Goal: Task Accomplishment & Management: Use online tool/utility

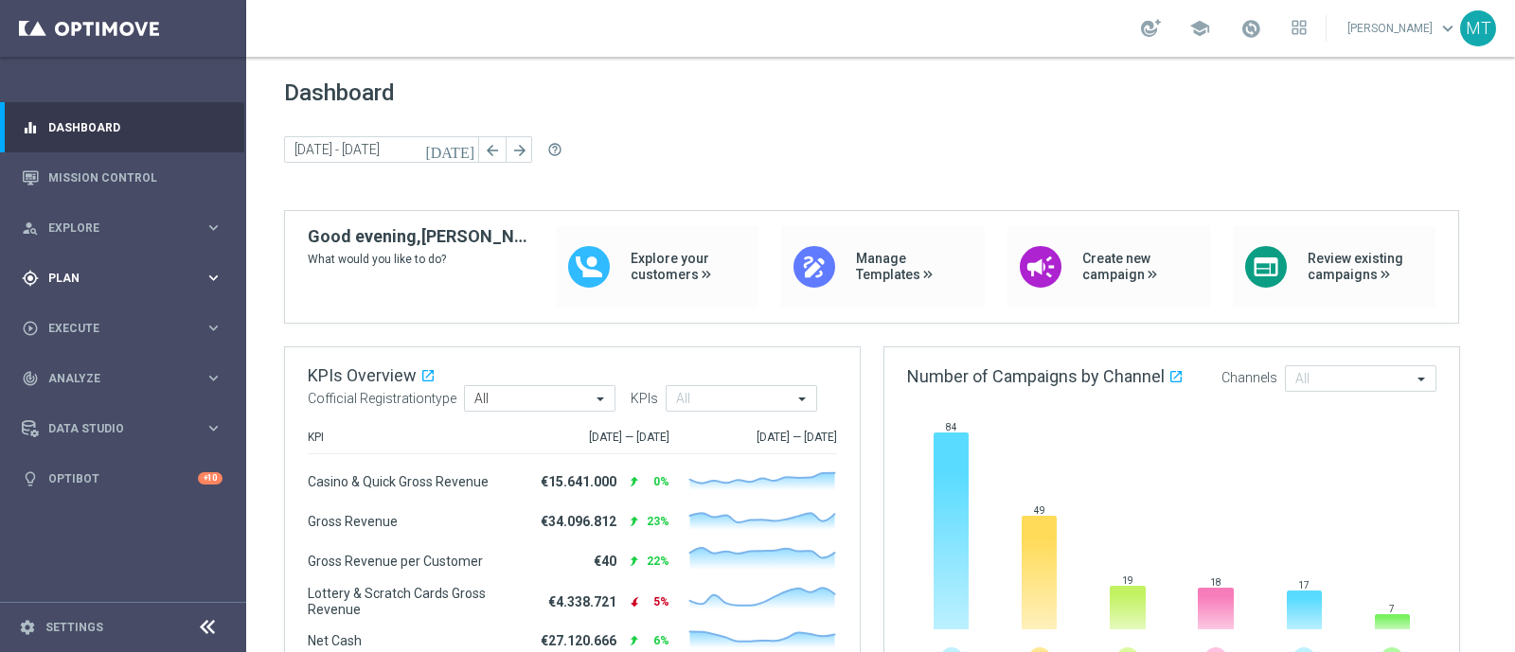
click at [118, 273] on span "Plan" at bounding box center [126, 278] width 156 height 11
click at [114, 311] on link "Target Groups" at bounding box center [123, 317] width 148 height 15
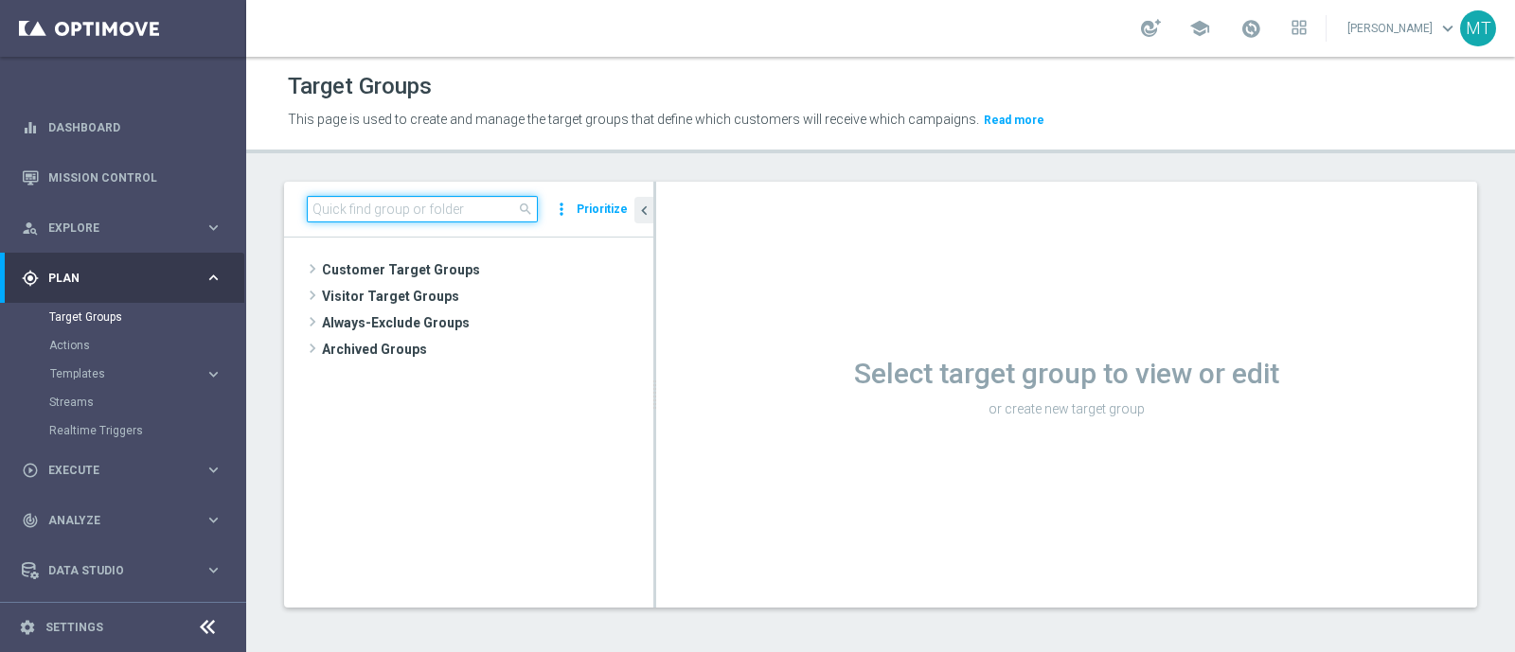
click at [429, 197] on input at bounding box center [422, 209] width 231 height 27
paste input "Talent 1st betting mpp lm ggr casino l3m > 0"
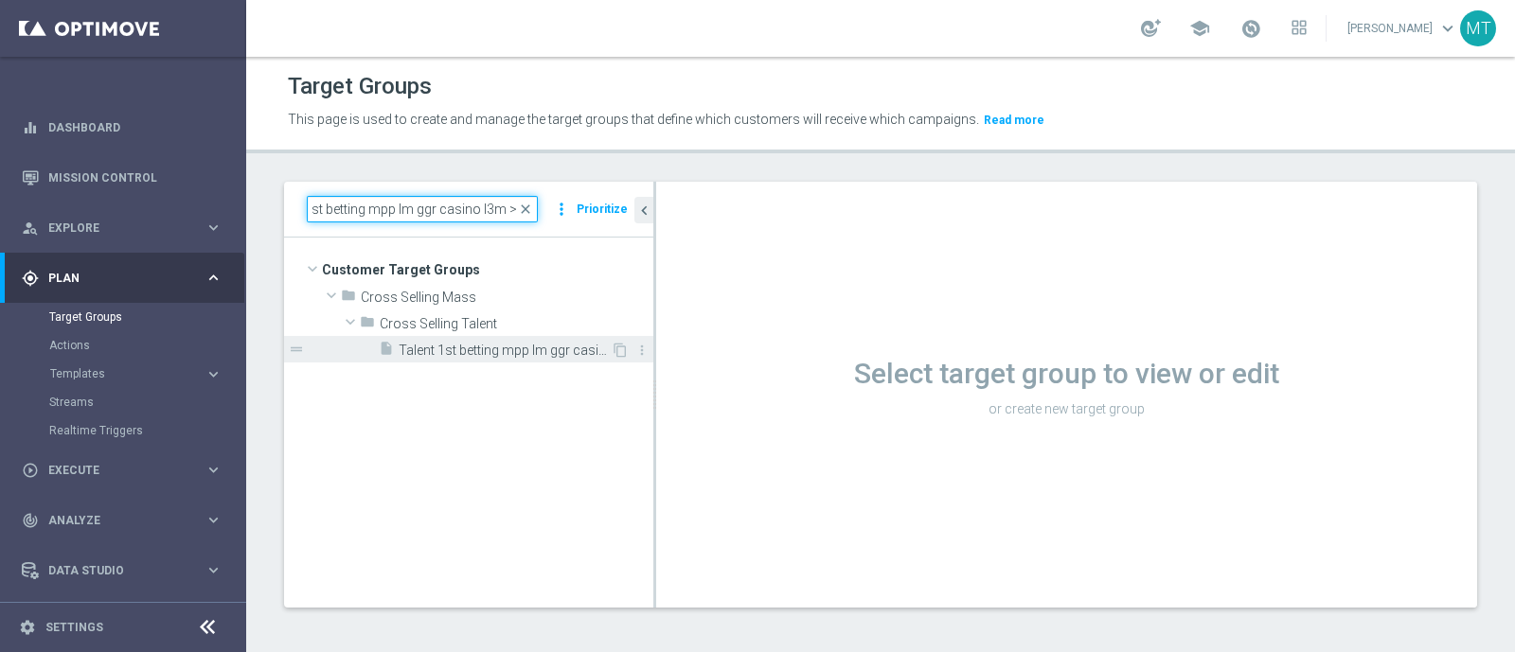
type input "Talent 1st betting mpp lm ggr casino l3m > 0"
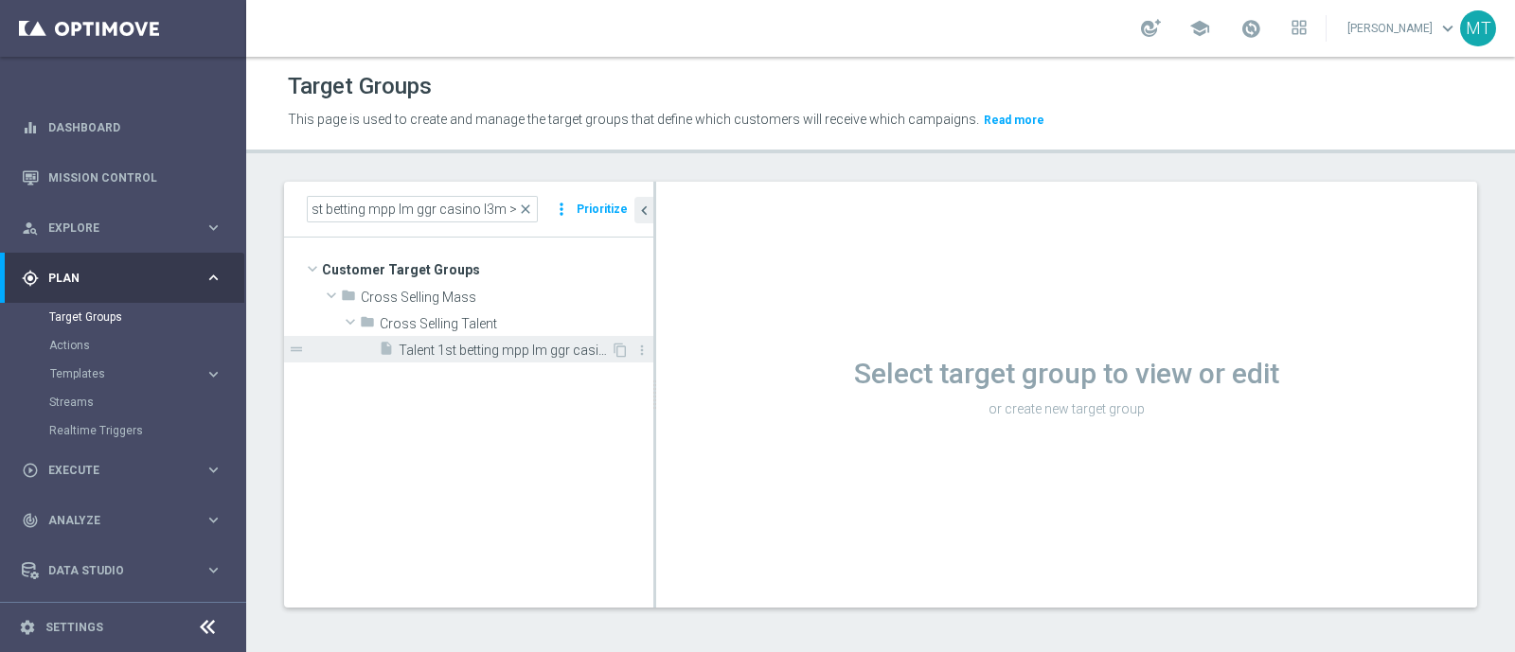
click at [498, 347] on span "Talent 1st betting mpp lm ggr casino l3m > 0" at bounding box center [505, 351] width 212 height 16
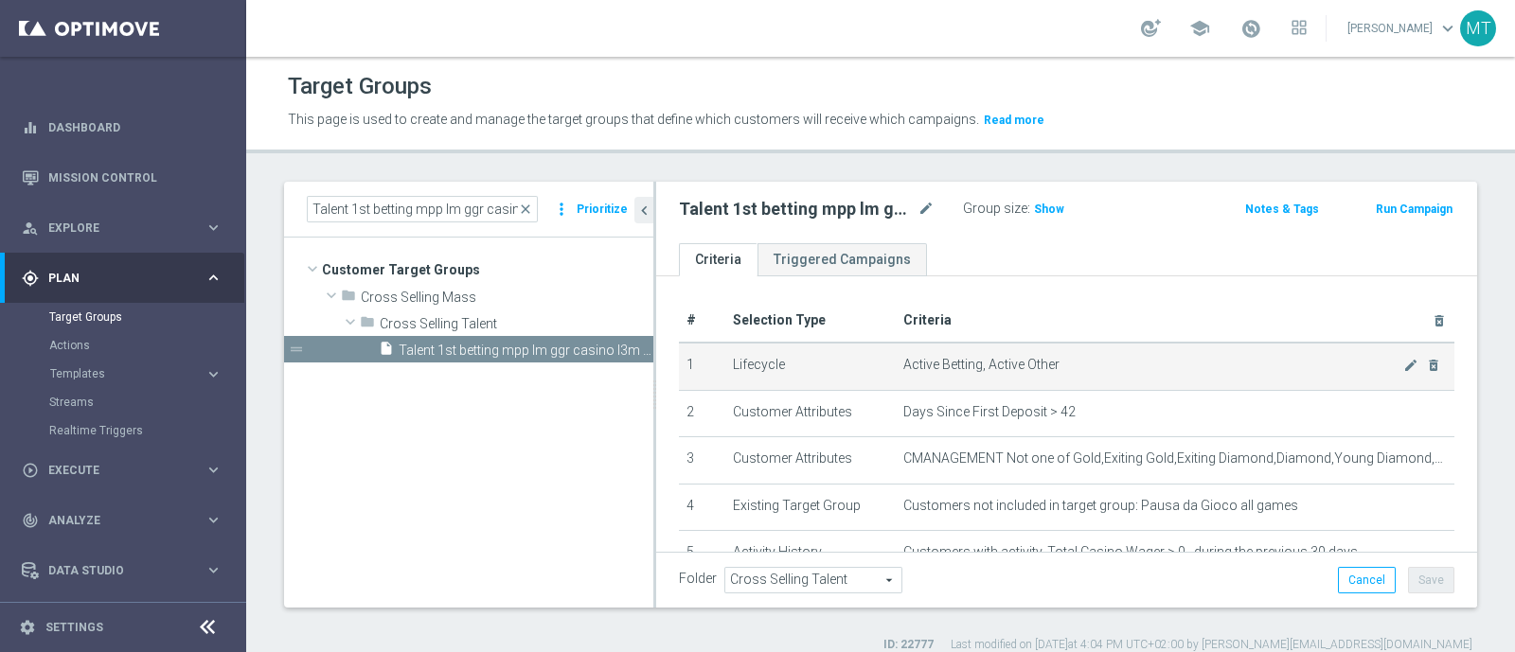
scroll to position [103, 0]
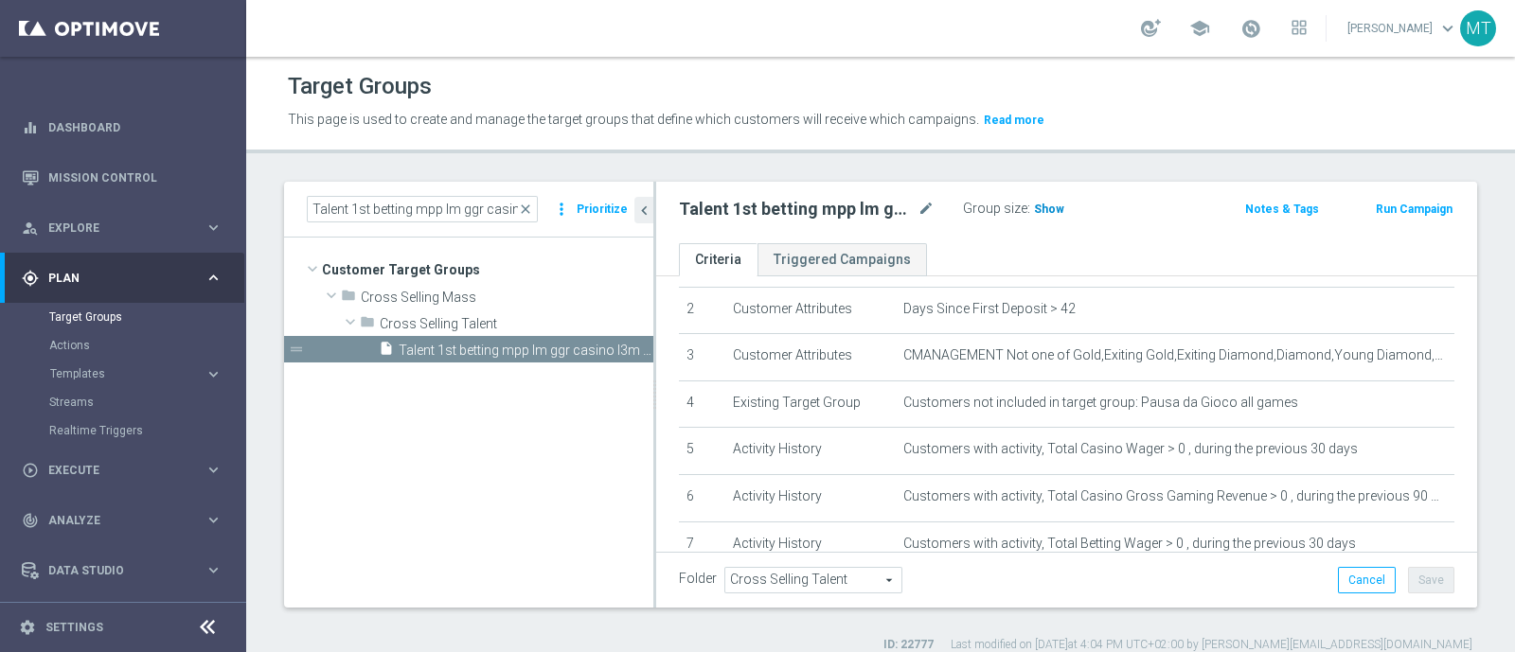
click at [1047, 200] on h3 "Show" at bounding box center [1049, 209] width 34 height 21
click at [533, 205] on span "close" at bounding box center [525, 209] width 15 height 15
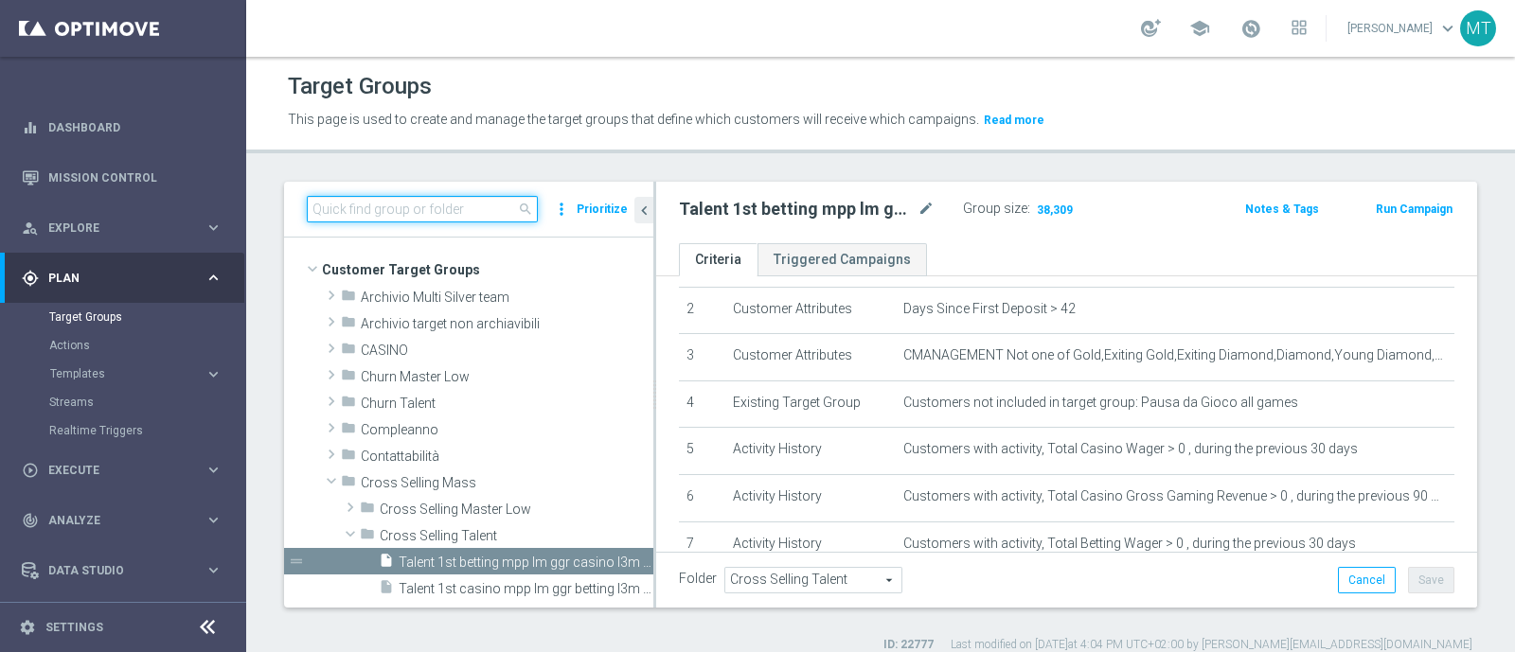
click at [444, 212] on input at bounding box center [422, 209] width 231 height 27
paste input "Talent 1st lotteries & other mpp lm"
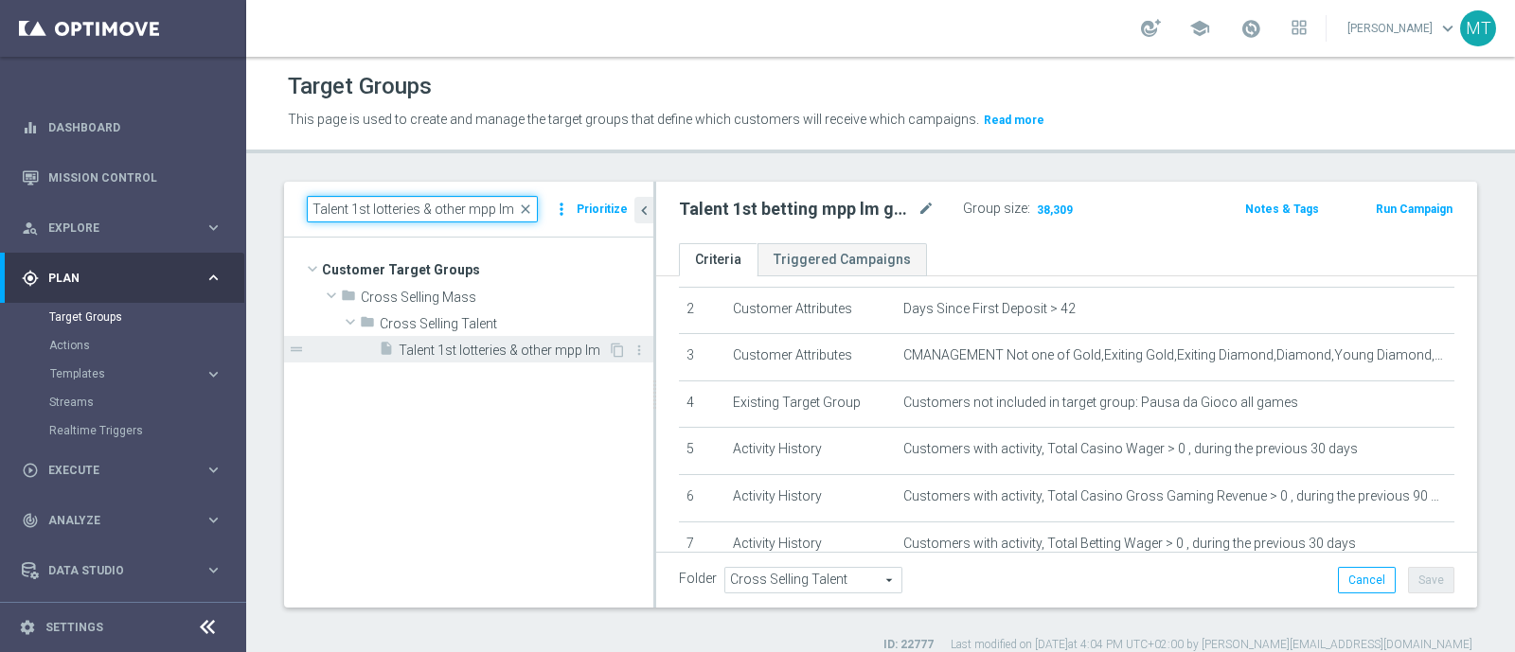
type input "Talent 1st lotteries & other mpp lm"
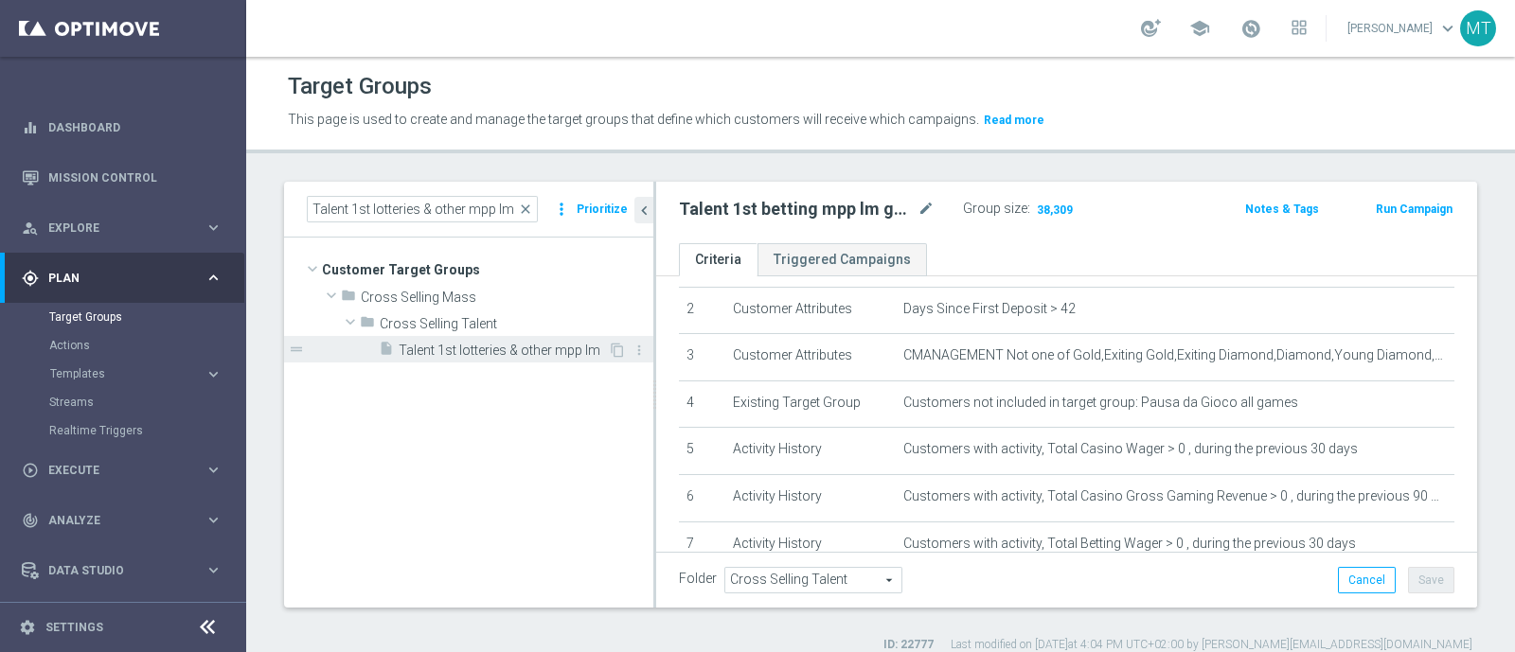
click at [437, 343] on span "Talent 1st lotteries & other mpp lm" at bounding box center [503, 351] width 209 height 16
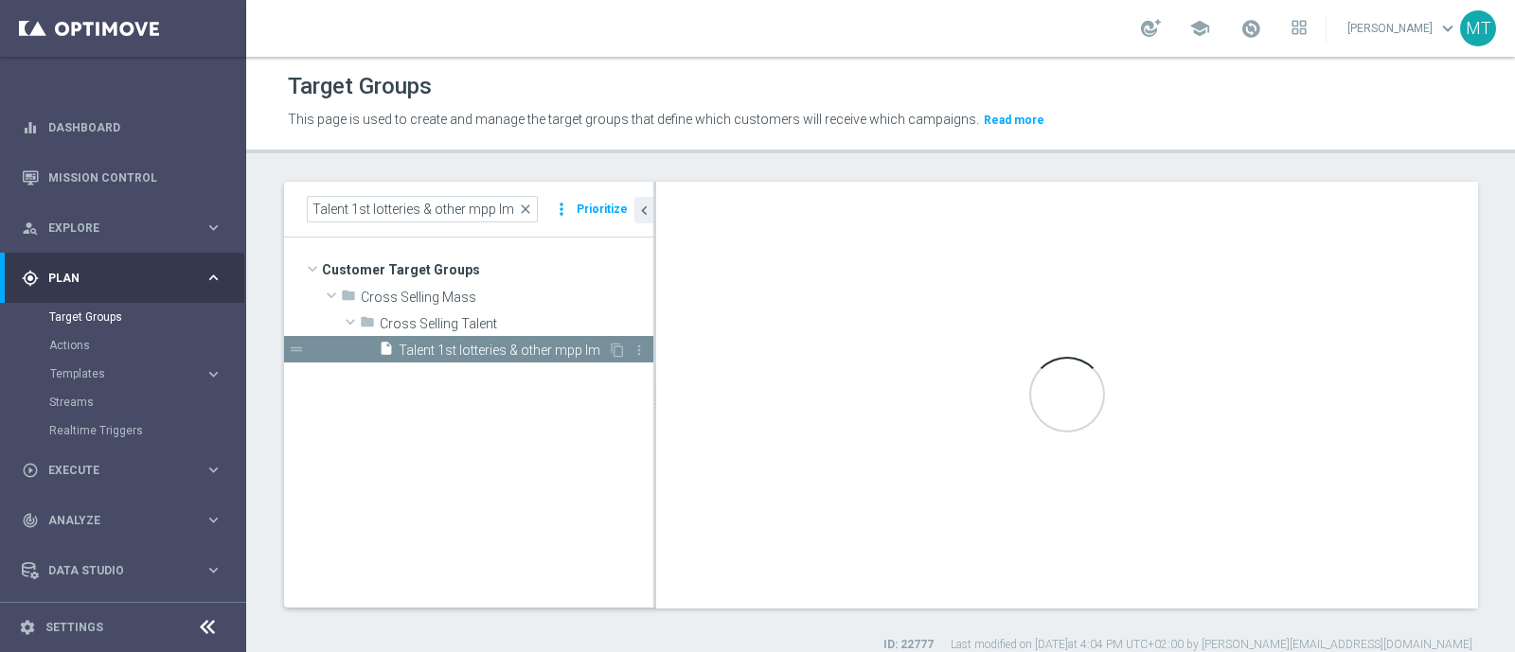
type textarea "1 and 2 and 3 and 4 and 5 and (6 or 7) and 8 and 9 and 10 and 11 and 12 and 13 …"
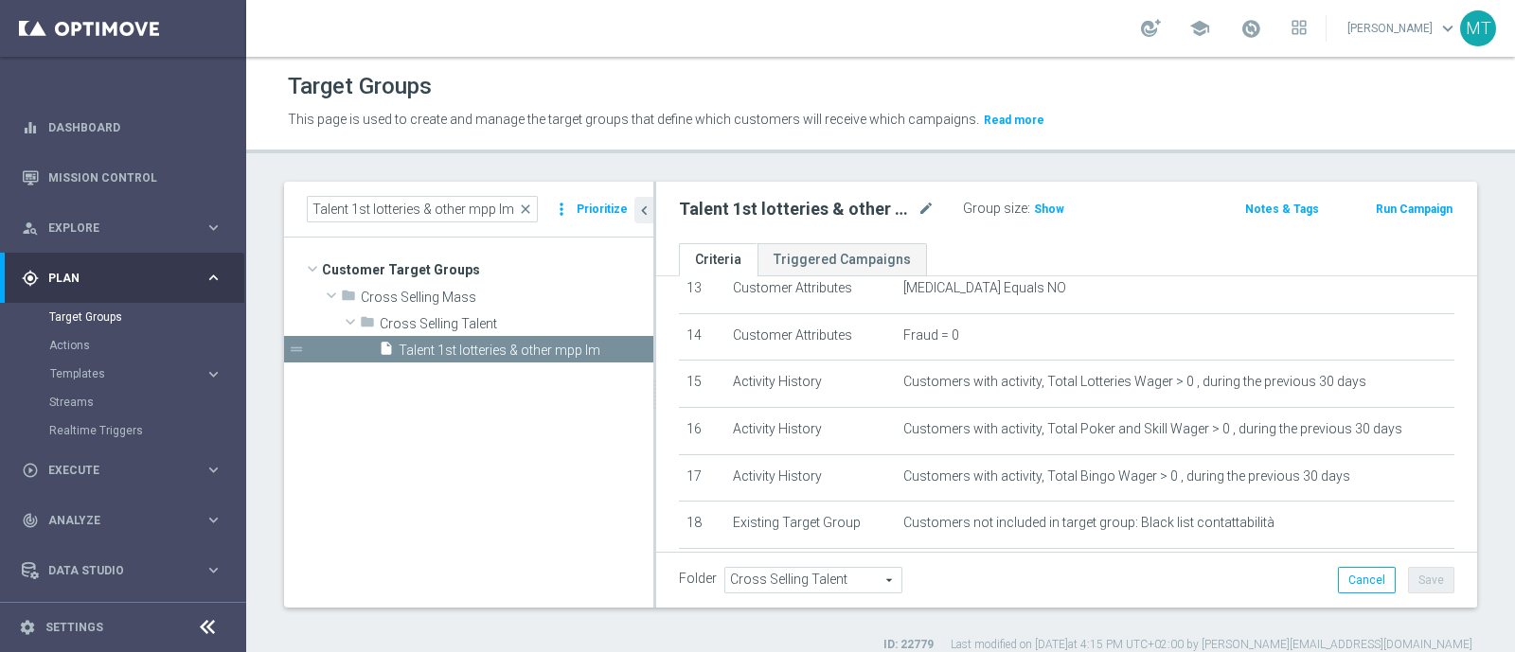
scroll to position [735, 0]
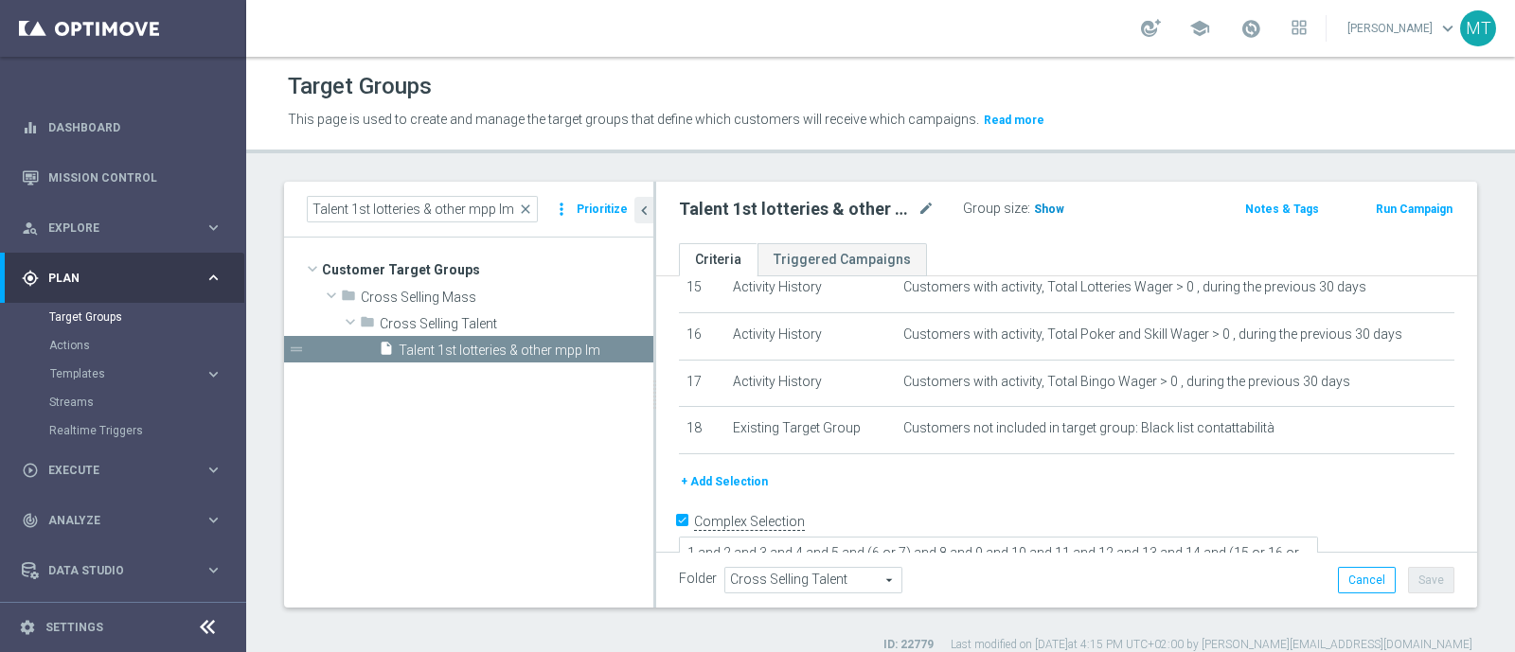
click at [1036, 216] on h3 "Show" at bounding box center [1049, 209] width 34 height 21
click at [533, 213] on span "close" at bounding box center [525, 209] width 15 height 15
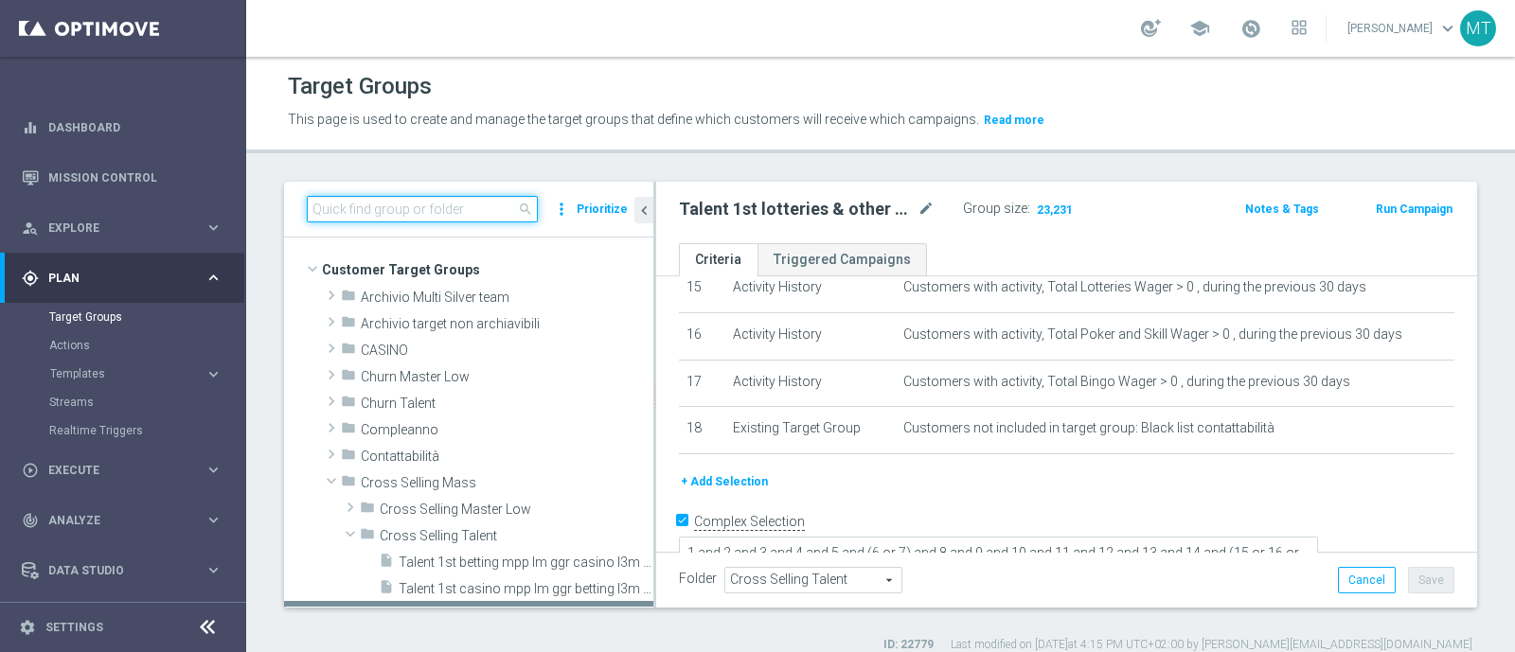
click at [426, 213] on input at bounding box center [422, 209] width 231 height 27
paste input "Talent 1st casino mpp lm ggr betting l3m > 0"
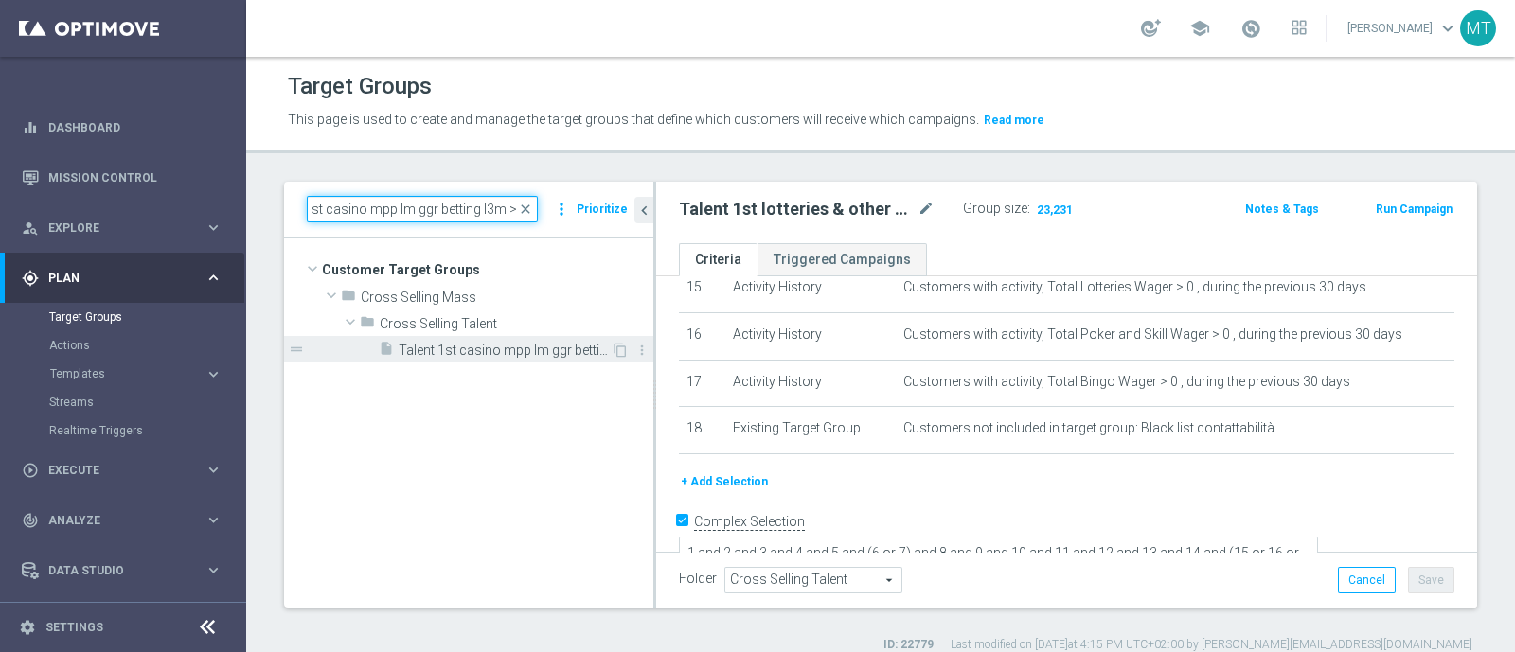
type input "Talent 1st casino mpp lm ggr betting l3m > 0"
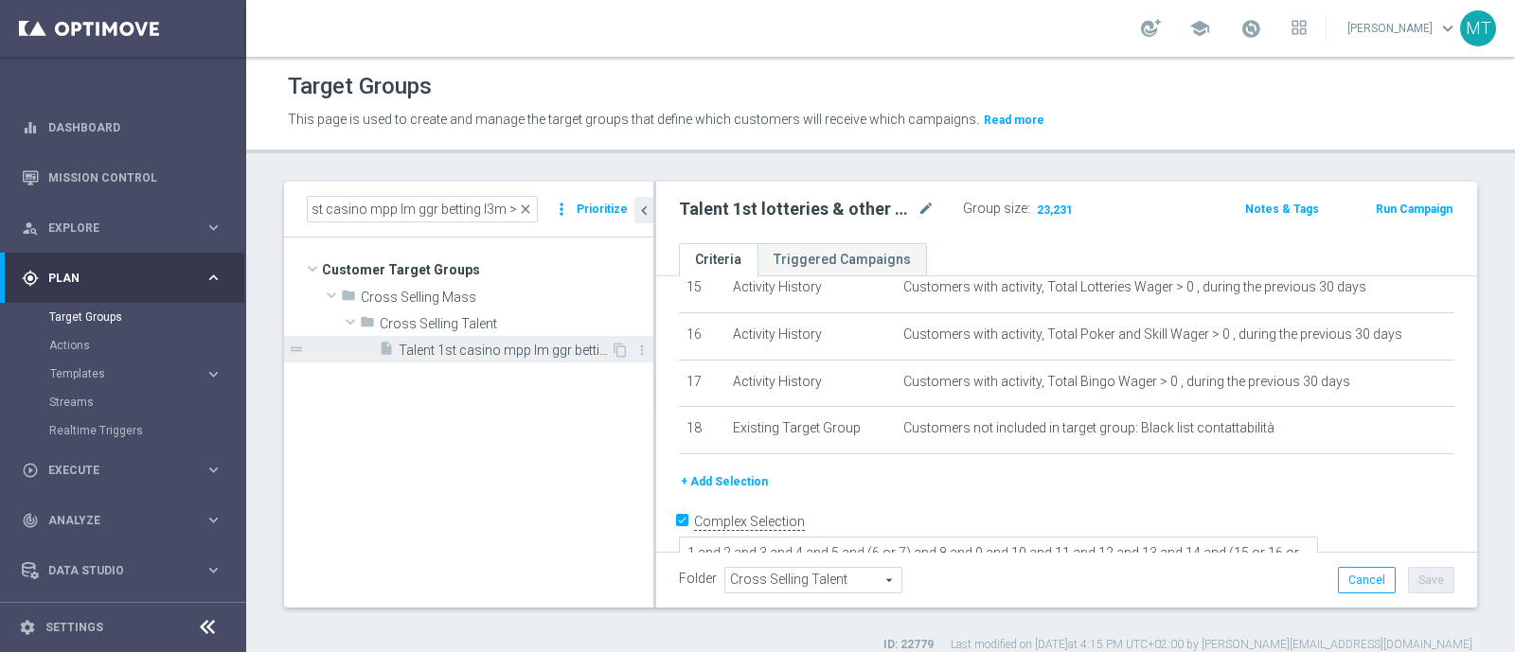
click at [560, 346] on span "Talent 1st casino mpp lm ggr betting l3m > 0" at bounding box center [505, 351] width 212 height 16
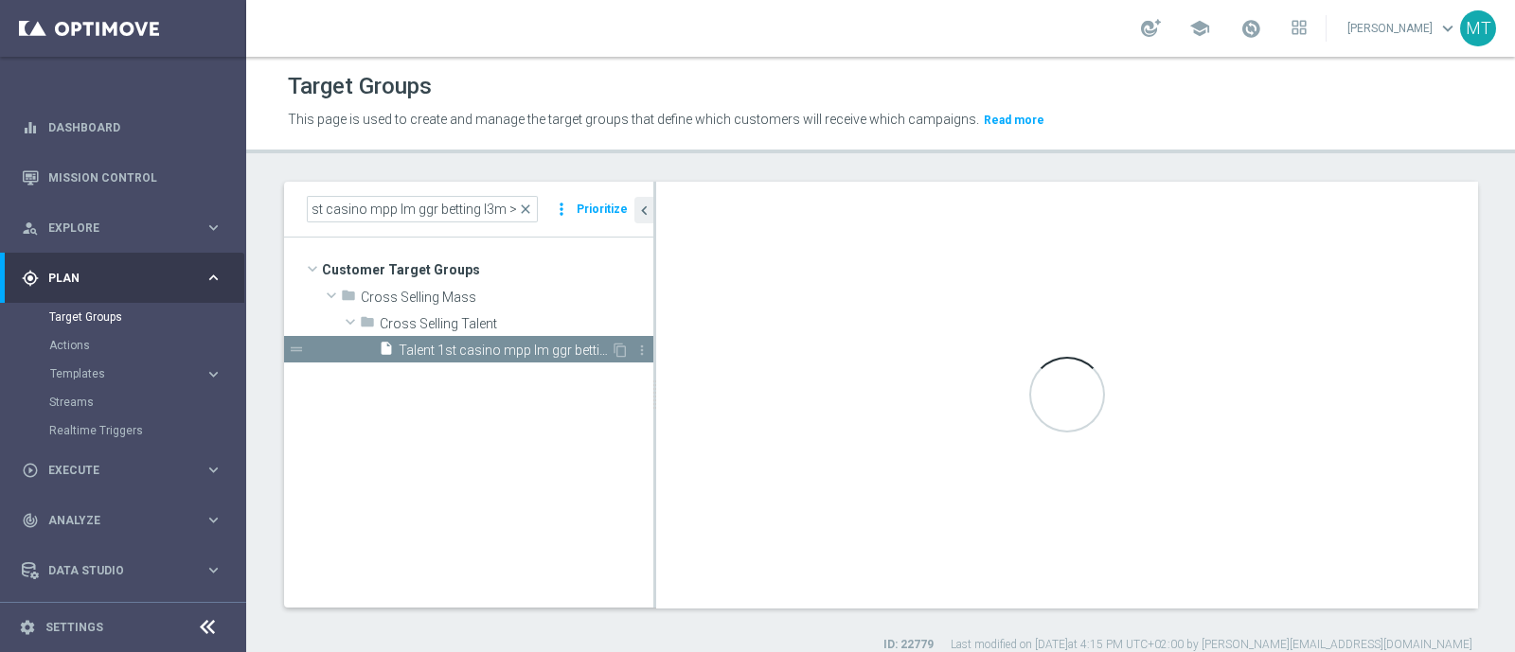
scroll to position [0, 0]
checkbox input "false"
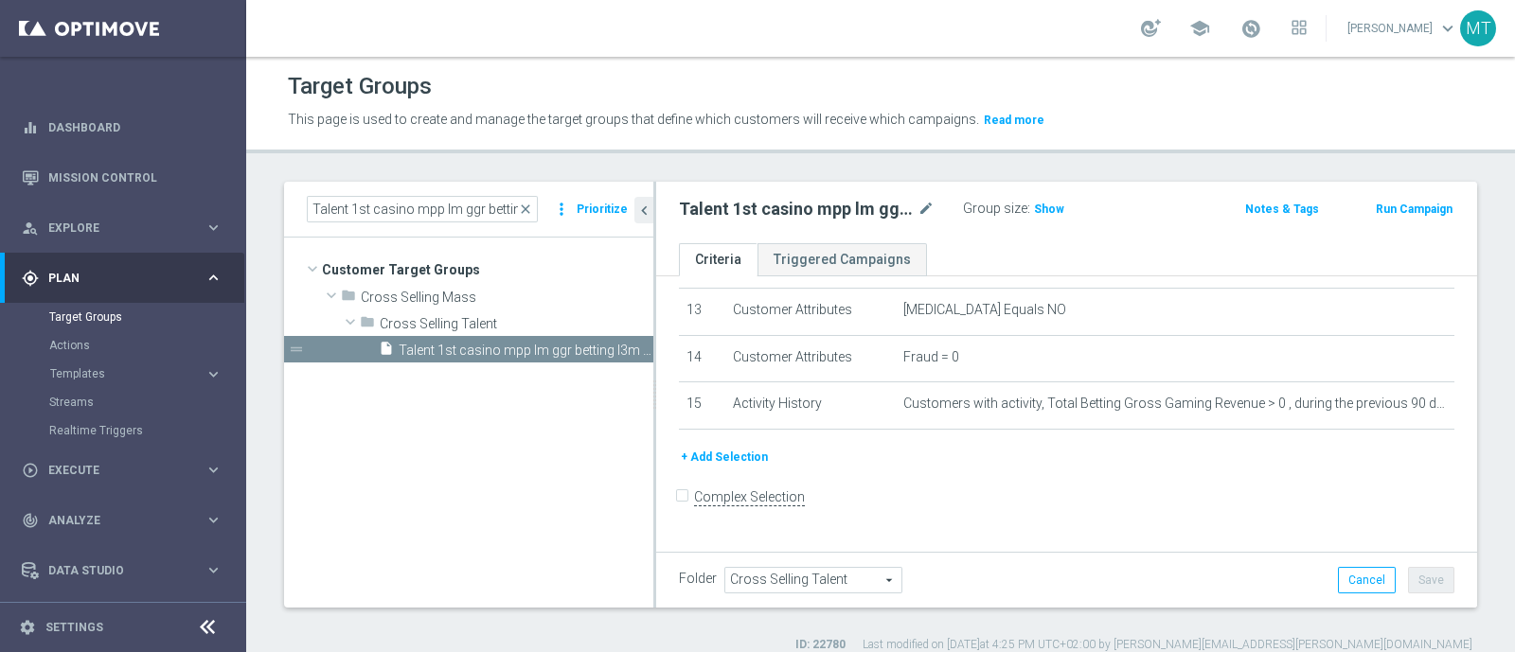
scroll to position [594, 0]
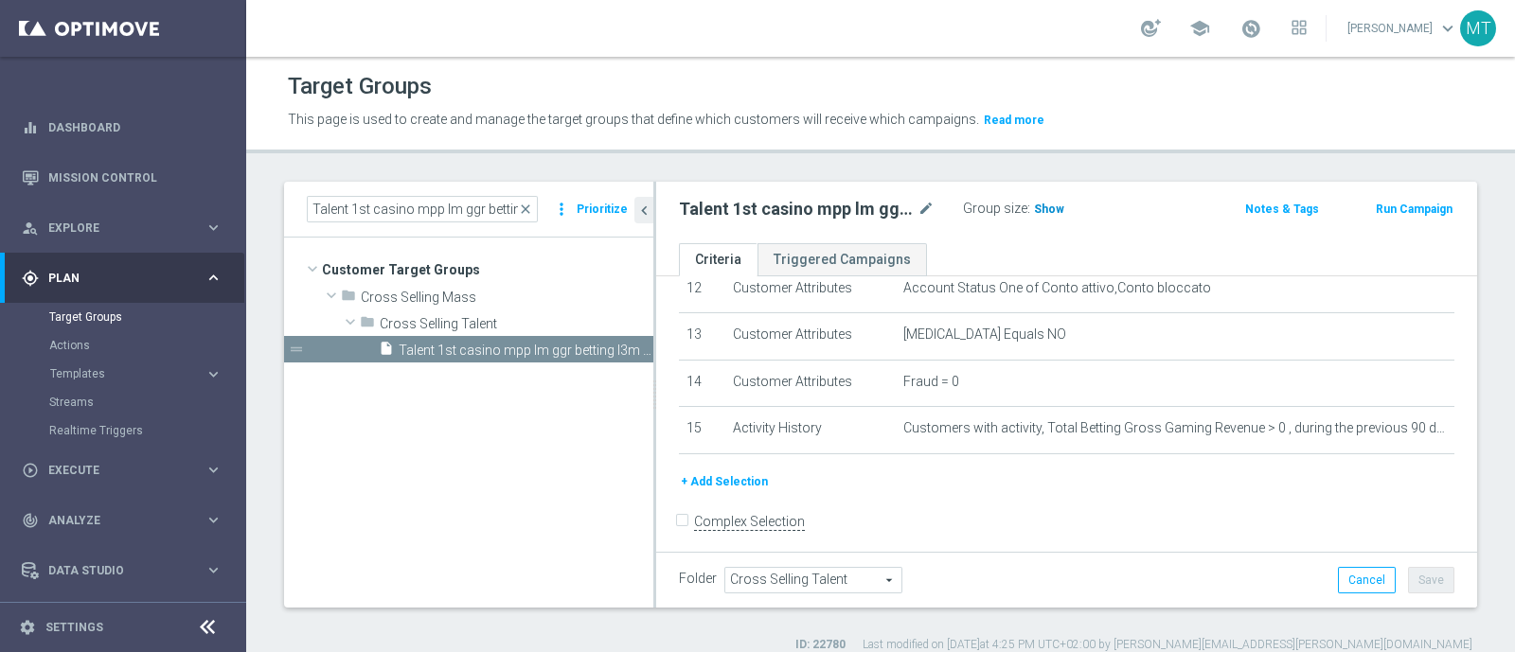
click at [1034, 214] on span "Show" at bounding box center [1049, 209] width 30 height 13
click at [532, 211] on span "close" at bounding box center [525, 209] width 15 height 15
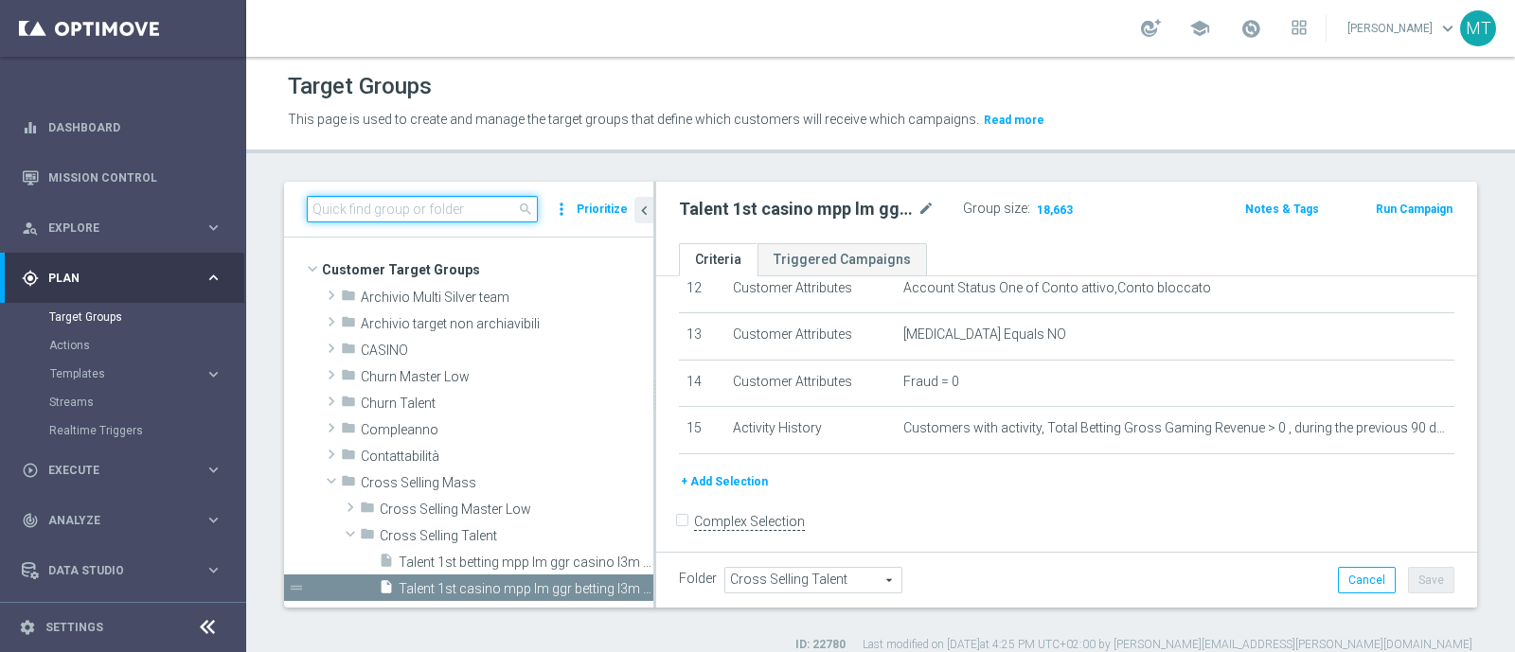
click at [478, 208] on input at bounding box center [422, 209] width 231 height 27
paste input "Master Low 1st betting mpp lm"
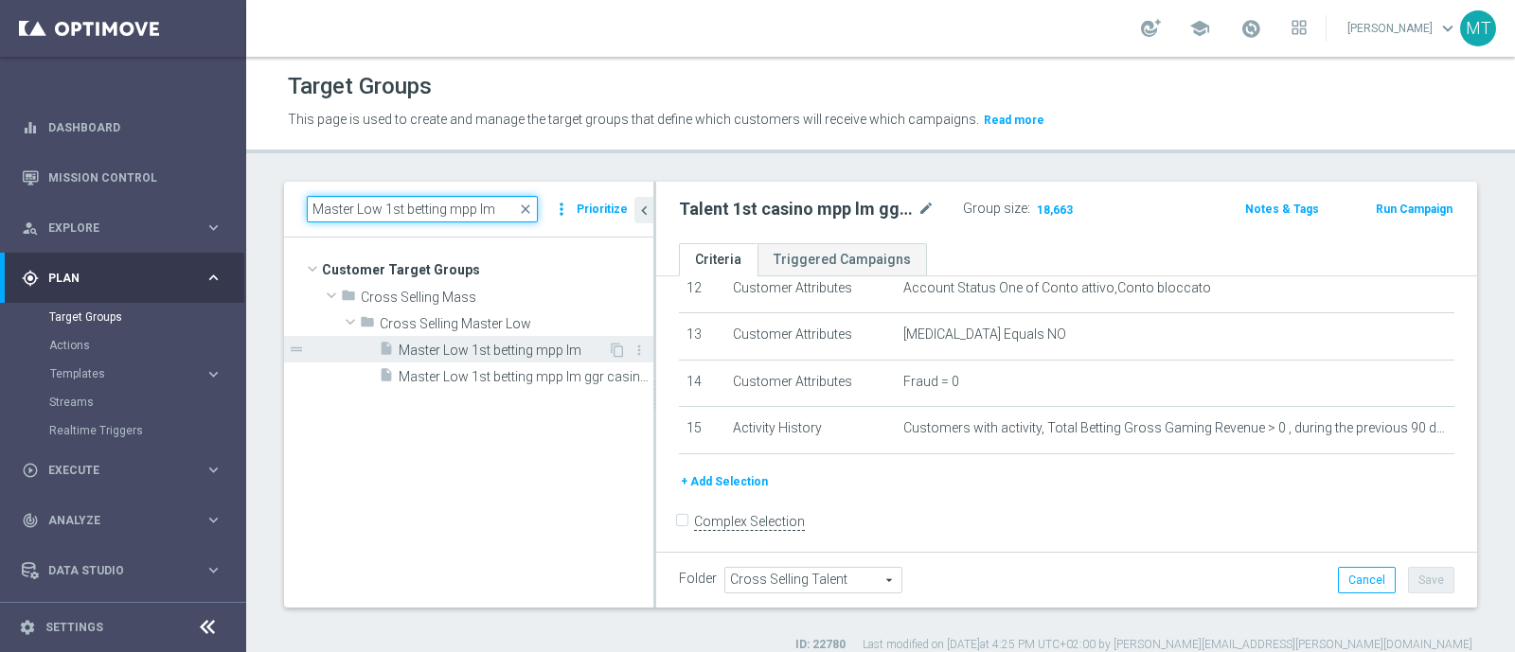
type input "Master Low 1st betting mpp lm"
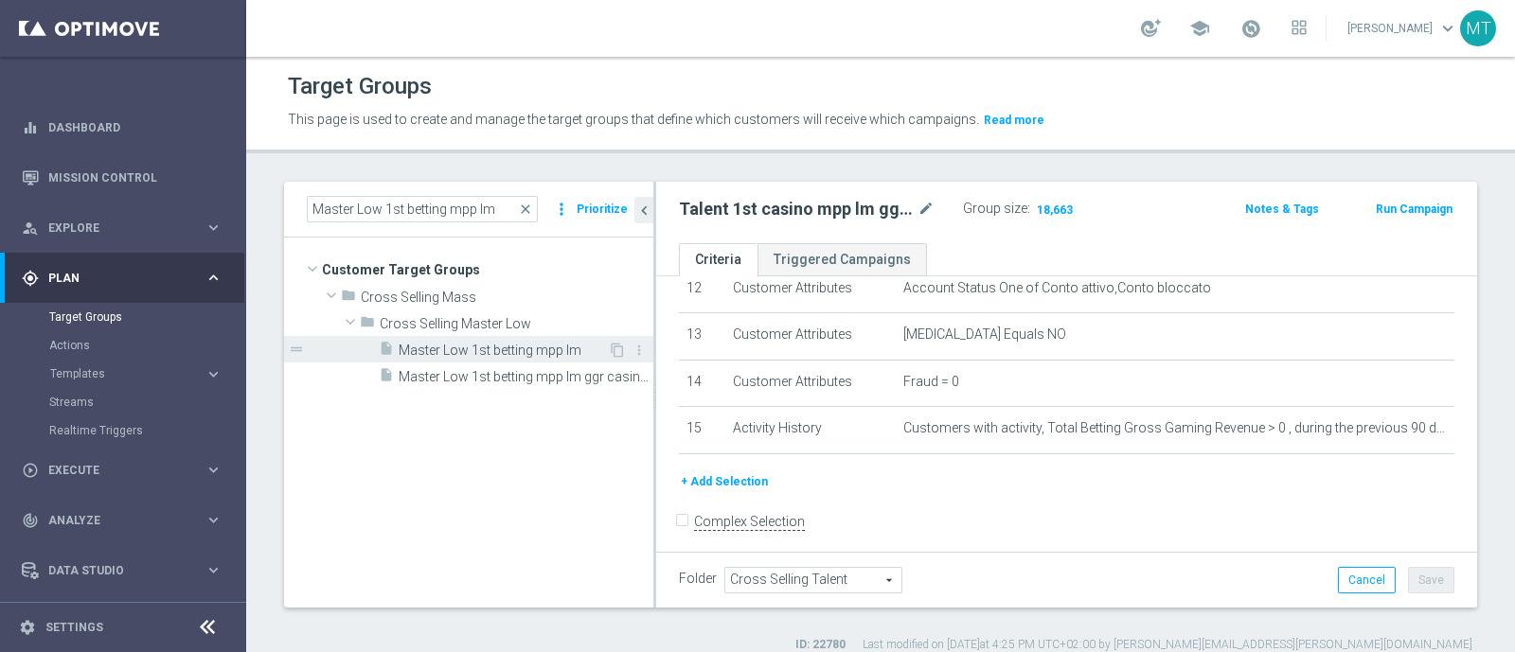
click at [469, 347] on span "Master Low 1st betting mpp lm" at bounding box center [503, 351] width 209 height 16
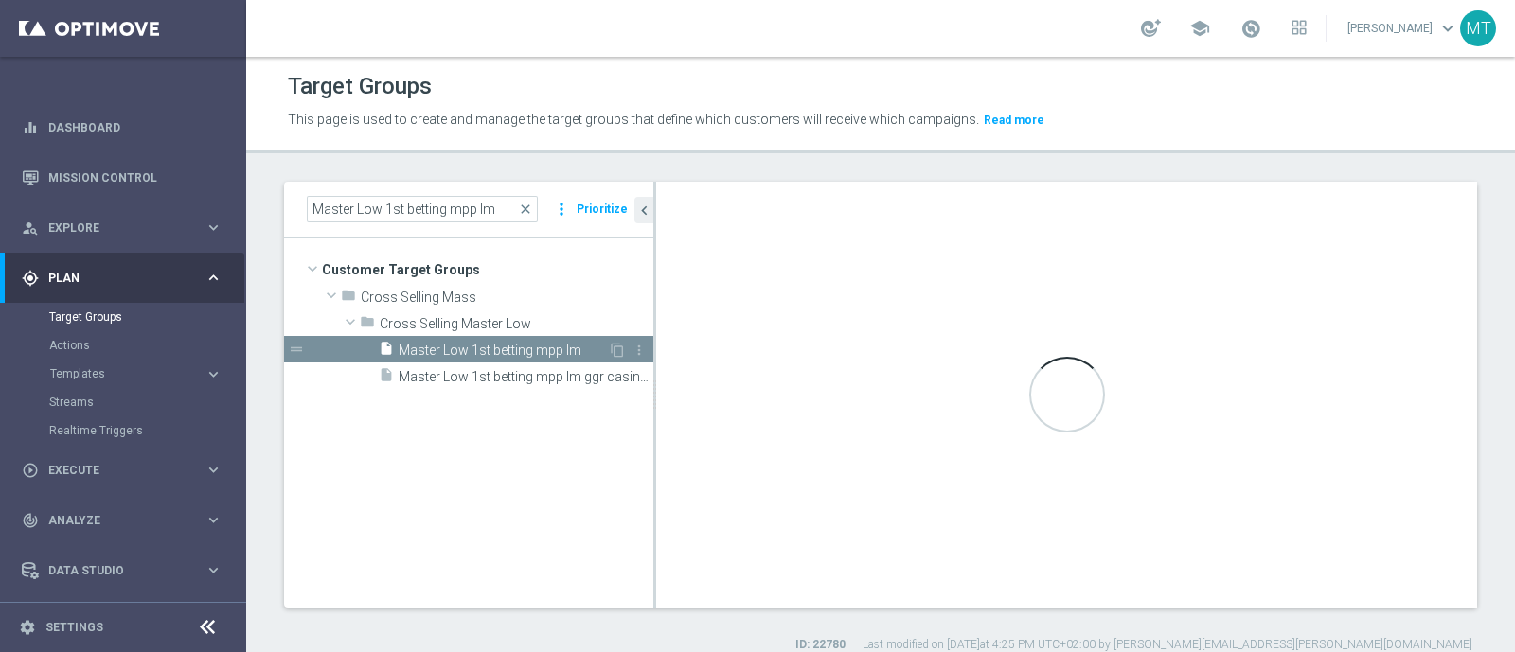
type input "Cross Selling Master Low"
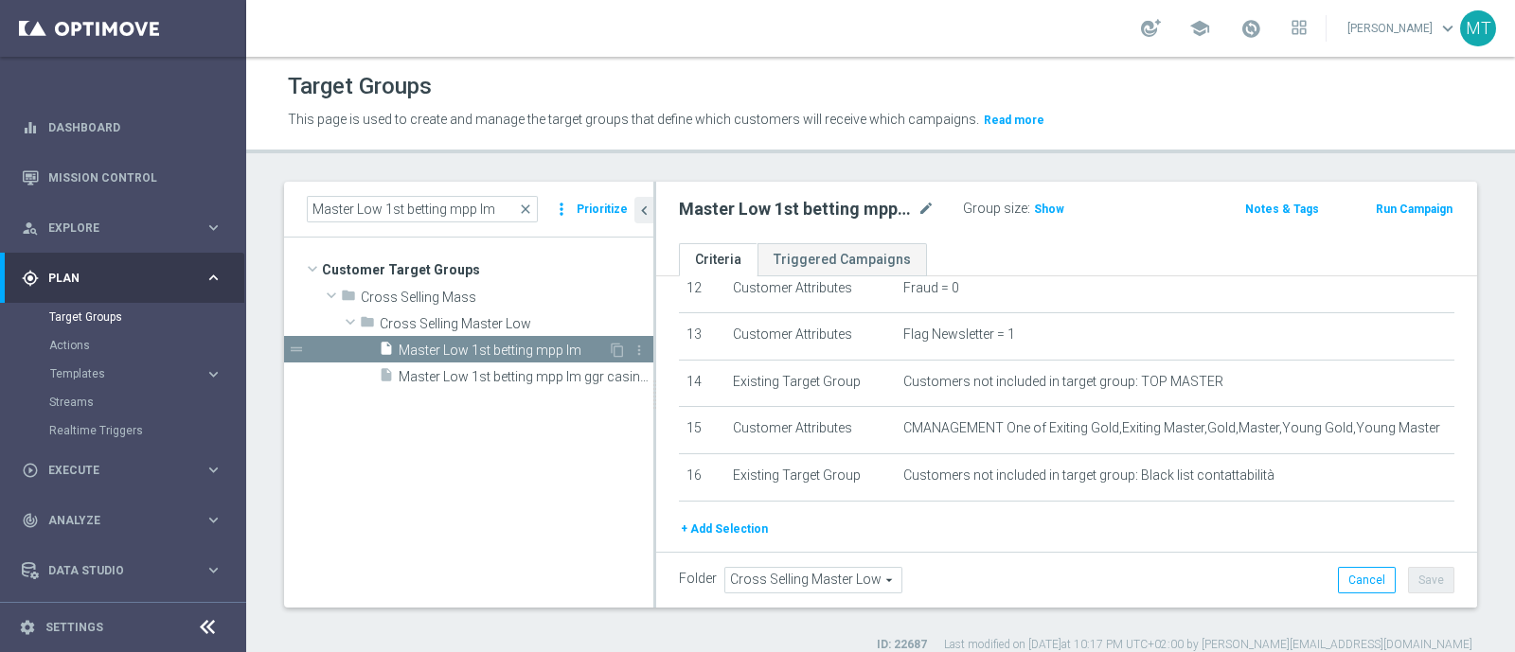
scroll to position [640, 0]
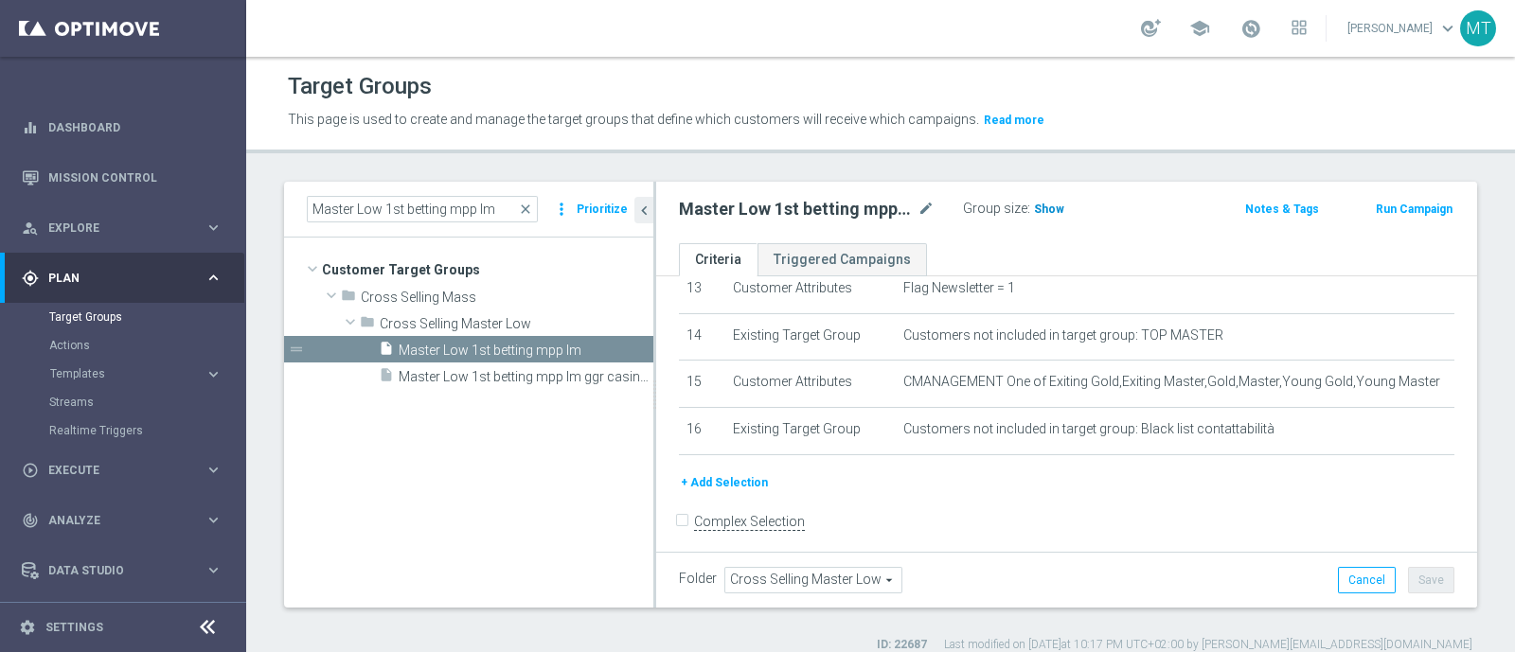
click at [1046, 208] on span "Show" at bounding box center [1049, 209] width 30 height 13
click at [525, 207] on span "close" at bounding box center [525, 209] width 15 height 15
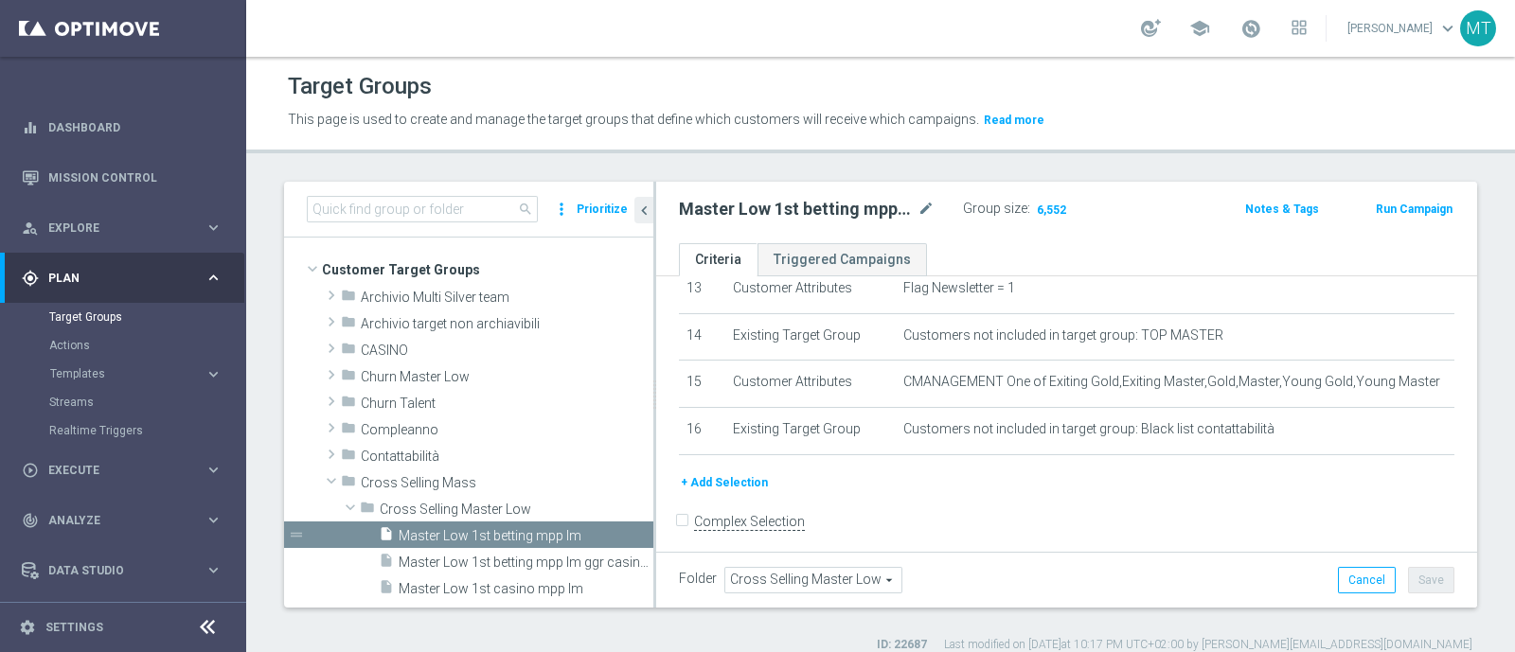
click at [382, 228] on div "search more_vert Prioritize" at bounding box center [468, 210] width 369 height 56
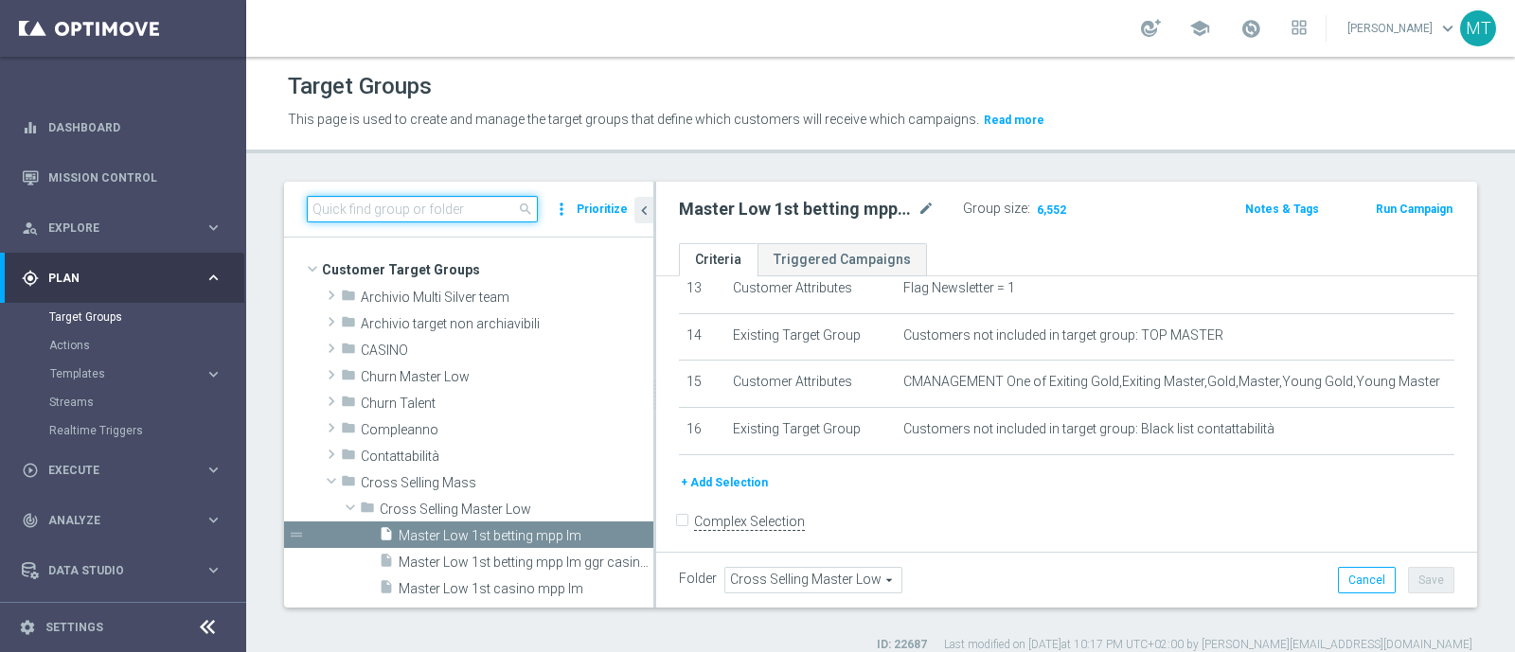
click at [363, 210] on input at bounding box center [422, 209] width 231 height 27
paste input "Master Low 1st lotteries & other mpp lm"
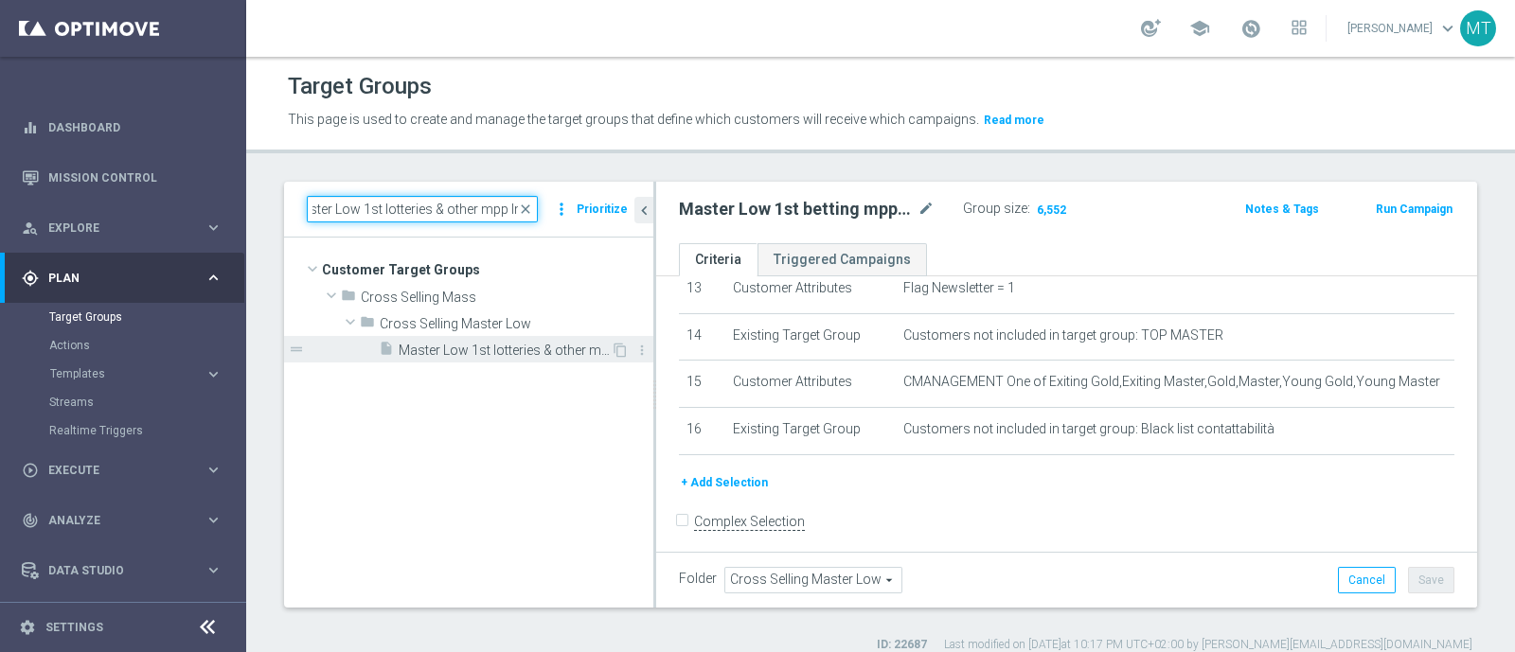
type input "Master Low 1st lotteries & other mpp lm"
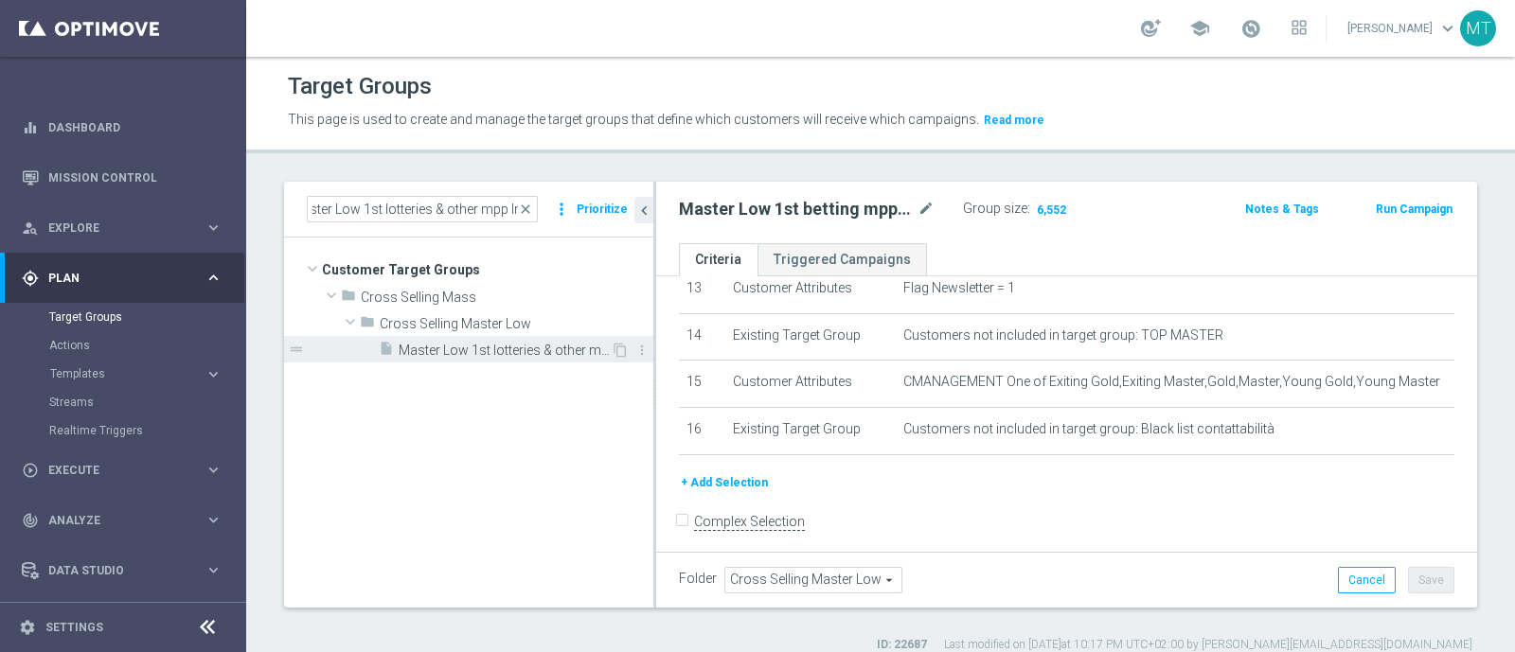
click at [516, 347] on span "Master Low 1st lotteries & other mpp lm" at bounding box center [505, 351] width 212 height 16
checkbox input "true"
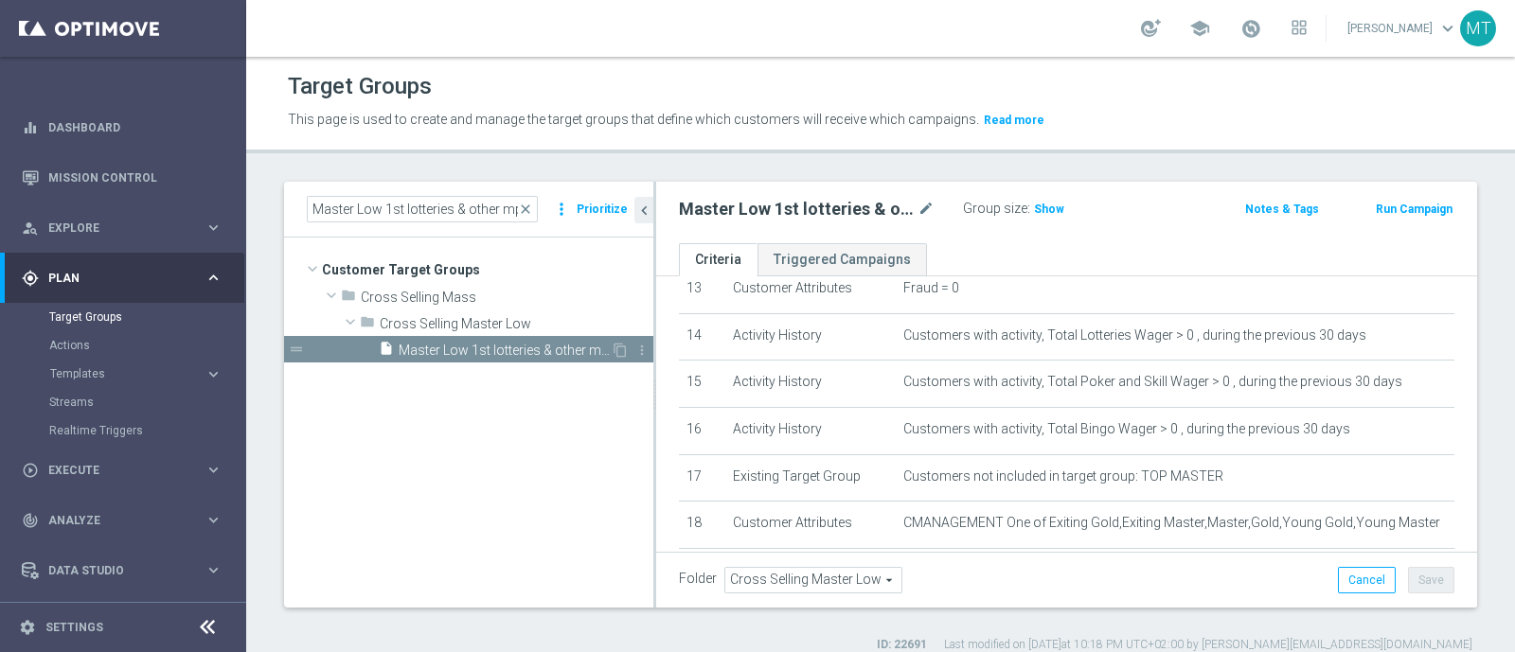
scroll to position [735, 0]
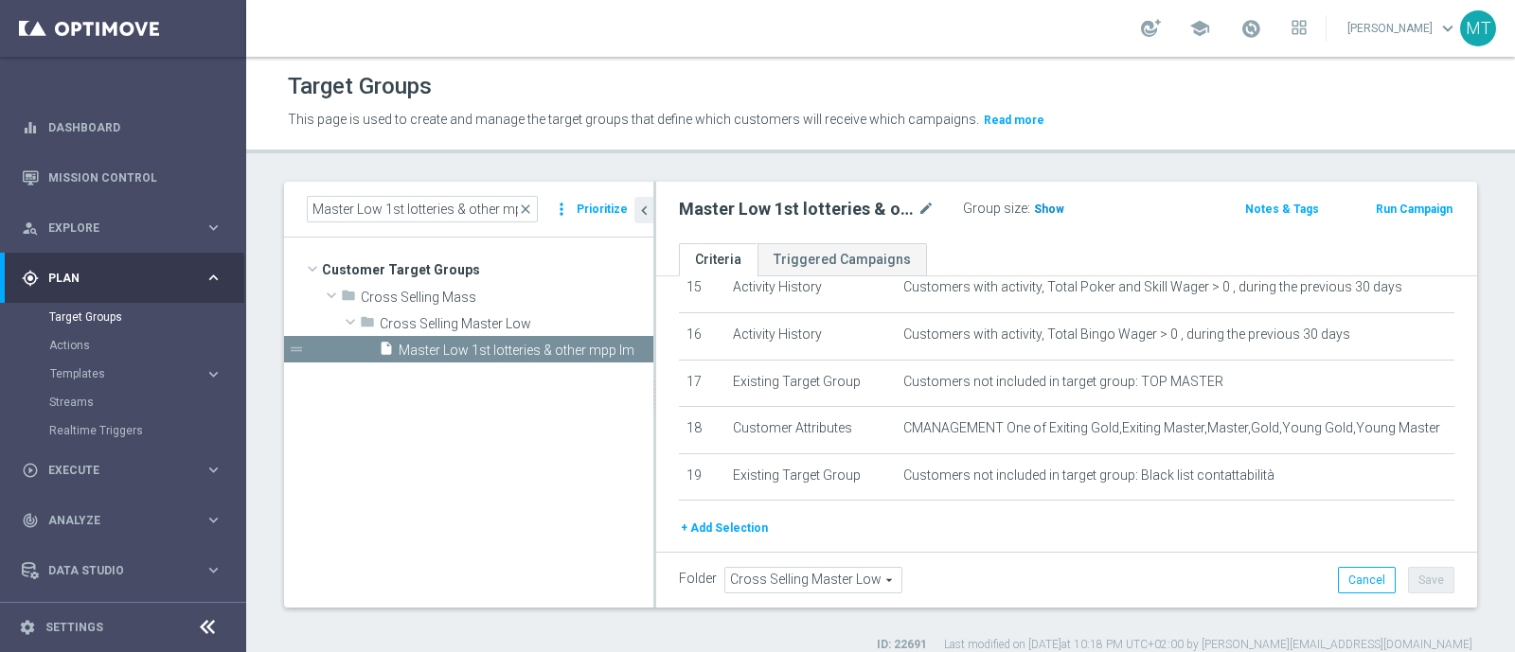
click at [1035, 210] on span "Show" at bounding box center [1049, 209] width 30 height 13
click at [529, 208] on span "close" at bounding box center [525, 209] width 15 height 15
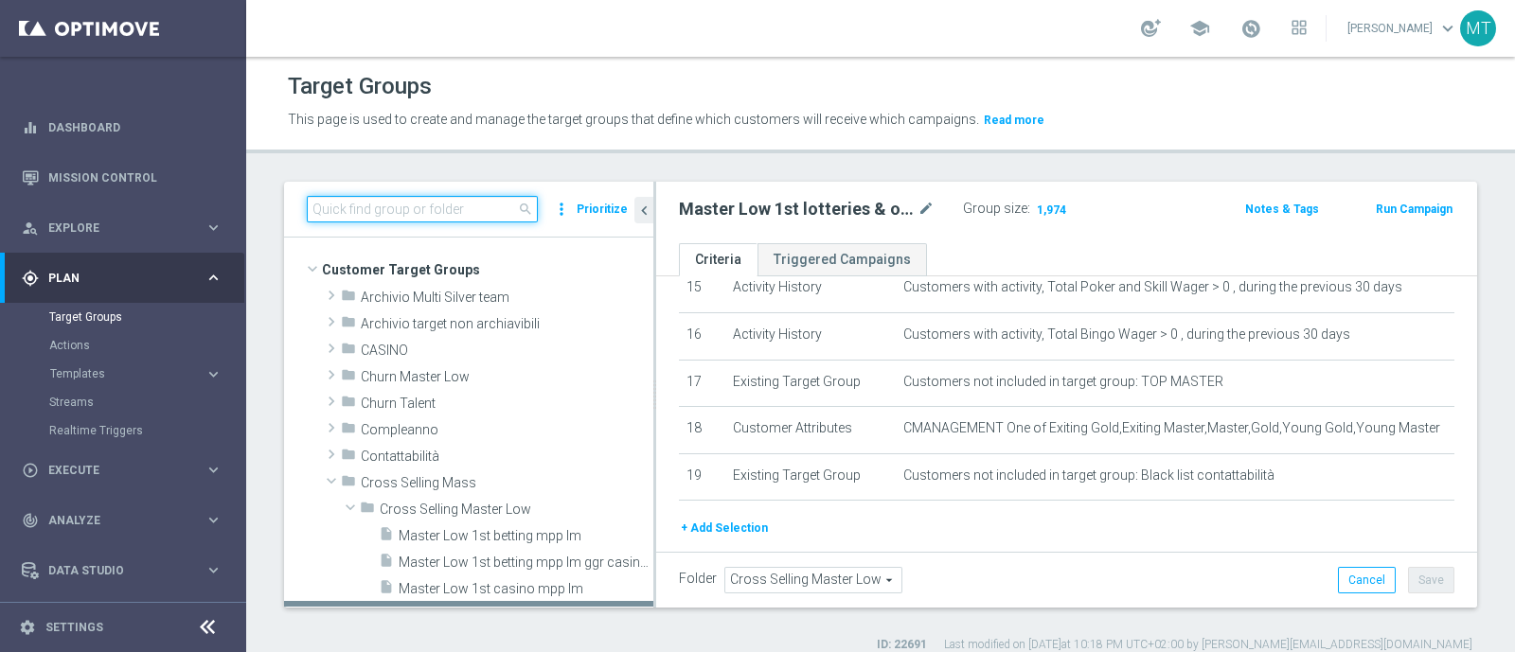
click at [503, 211] on input at bounding box center [422, 209] width 231 height 27
paste input "Master Low 1st casino mpp lm"
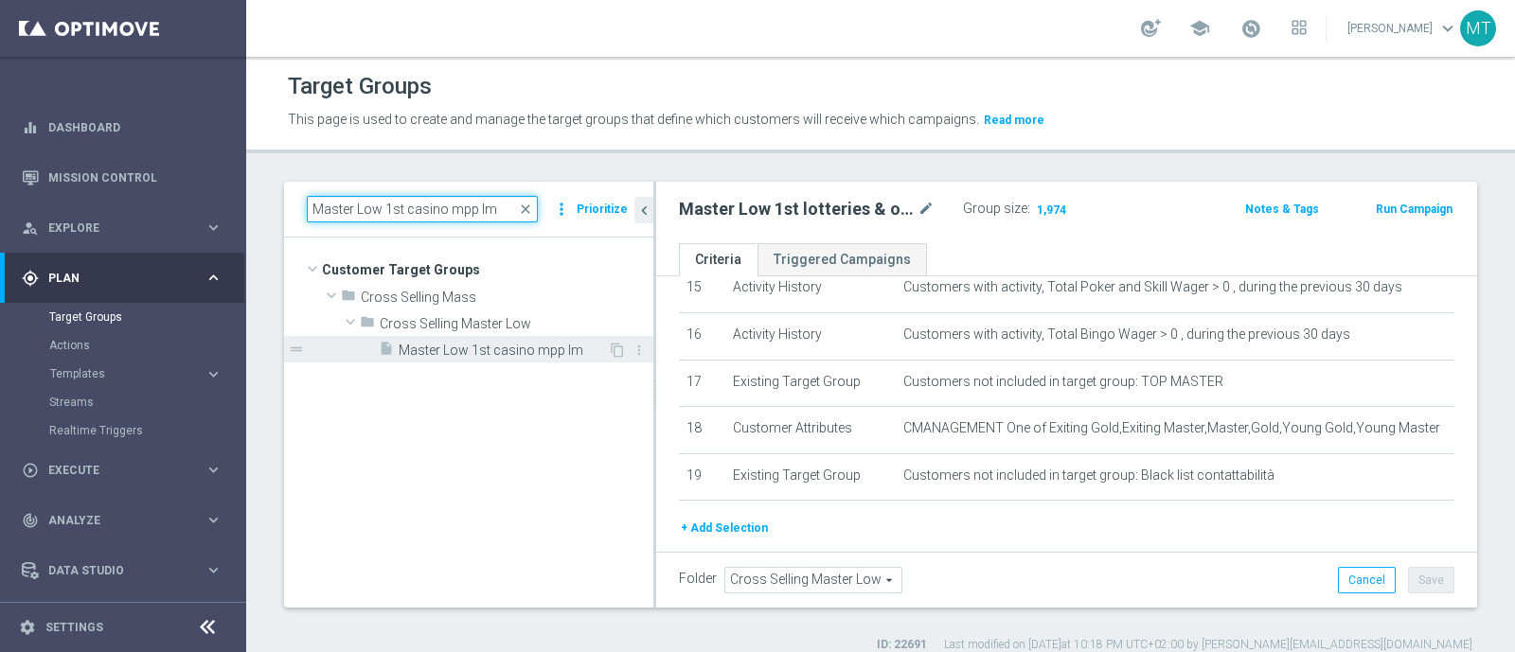
type input "Master Low 1st casino mpp lm"
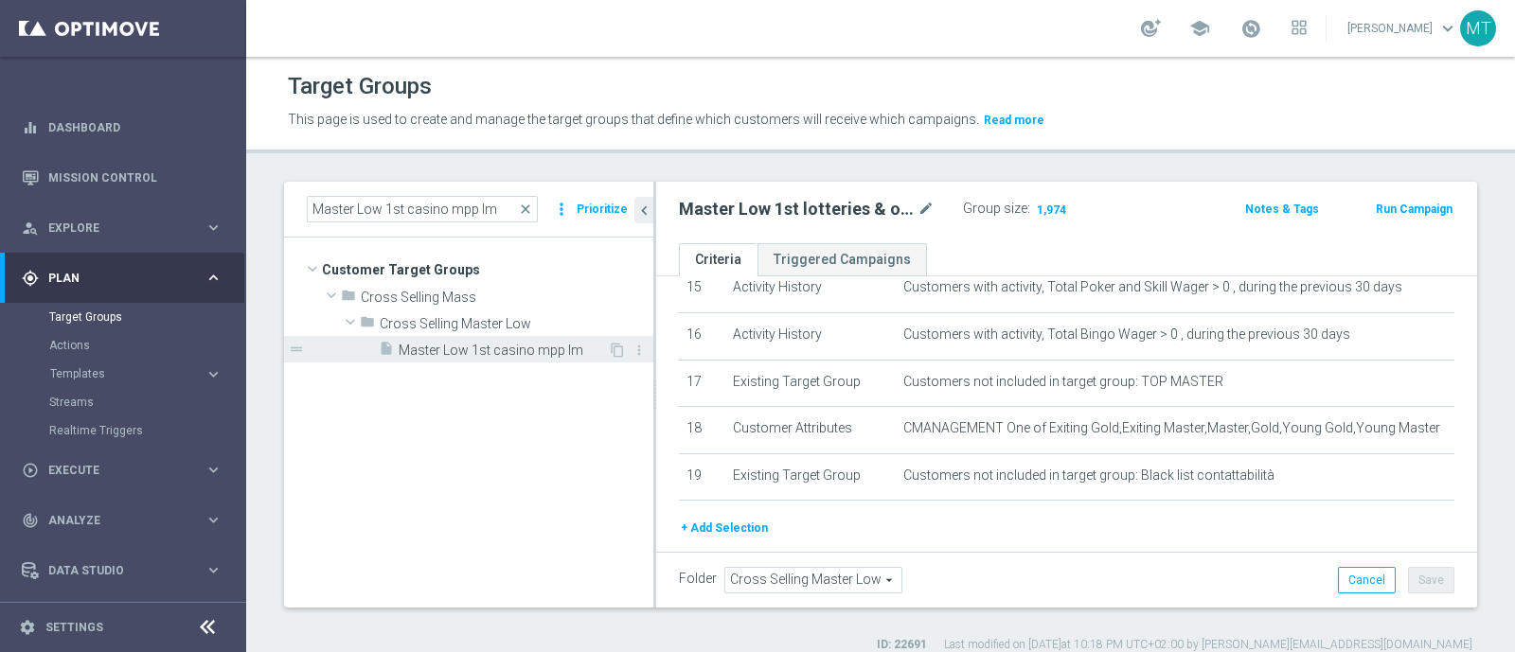
click at [533, 345] on span "Master Low 1st casino mpp lm" at bounding box center [503, 351] width 209 height 16
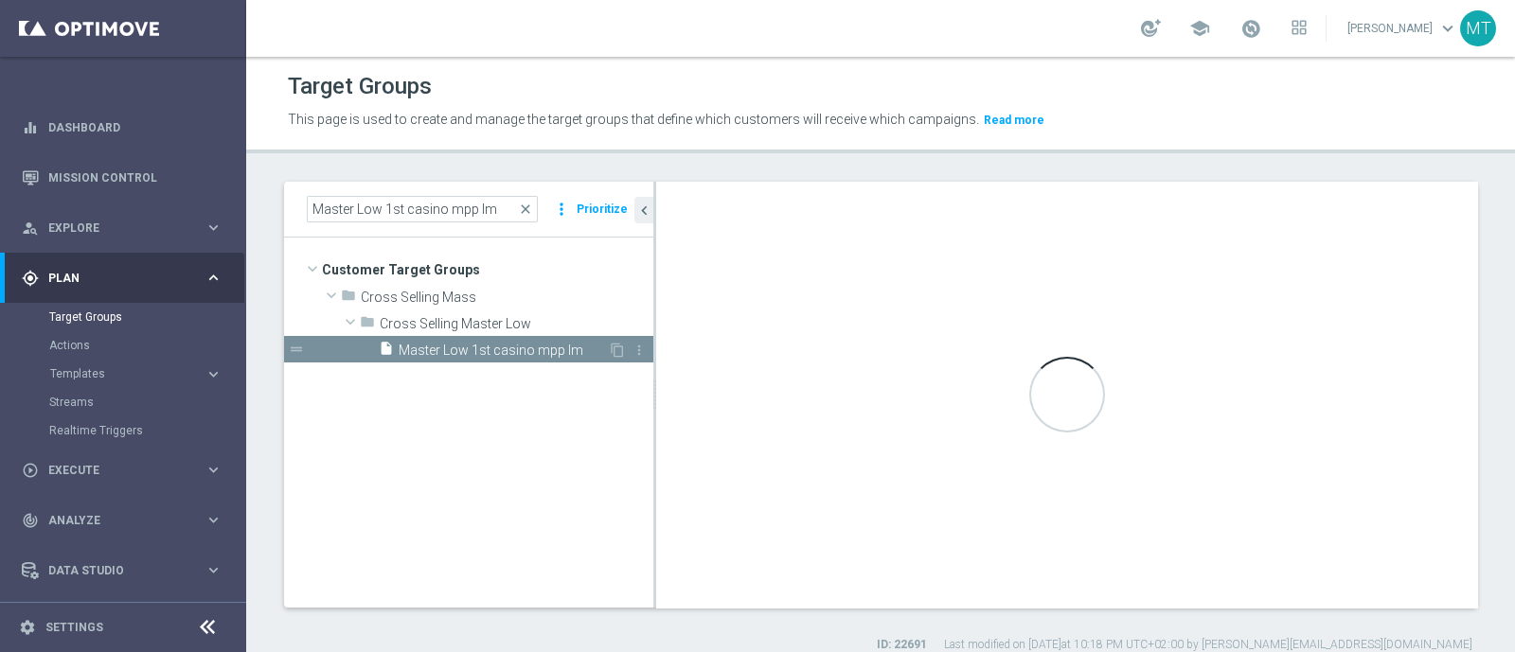
checkbox input "false"
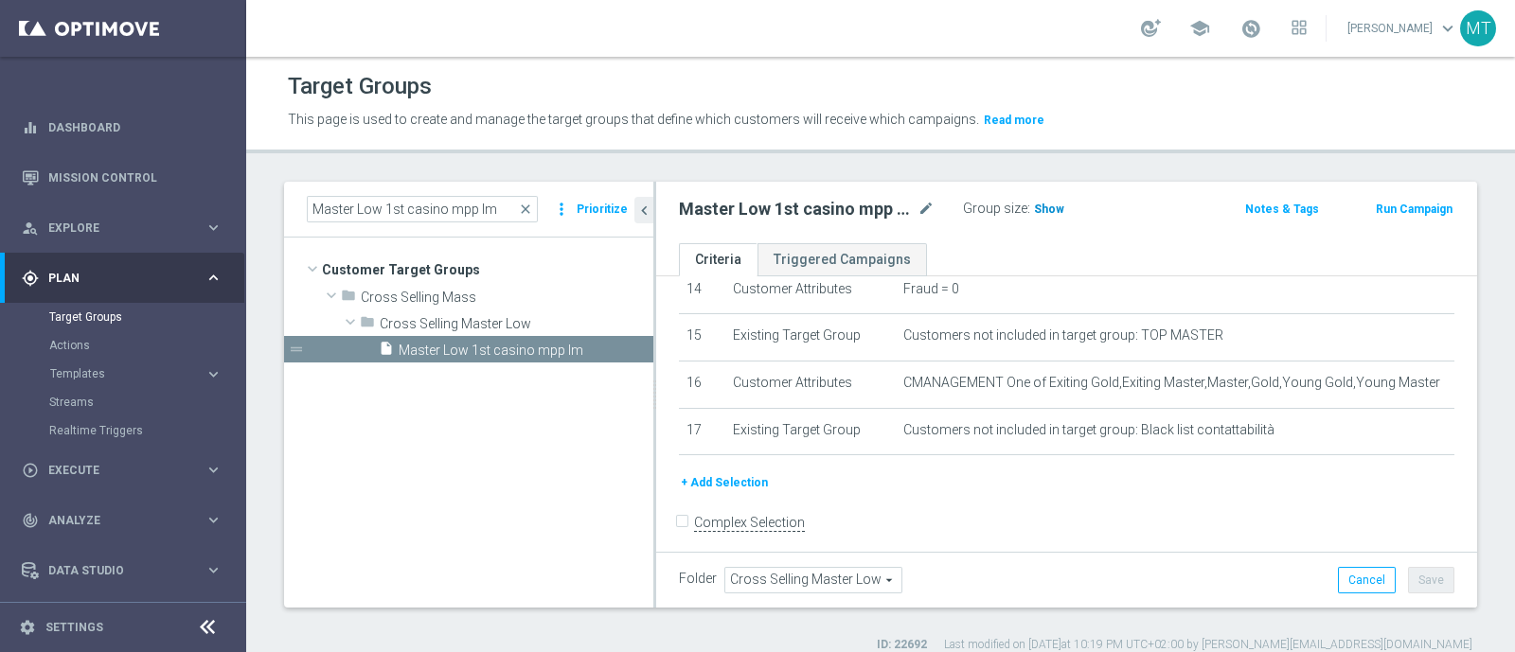
click at [1037, 216] on h3 "Show" at bounding box center [1049, 209] width 34 height 21
